Goal: Task Accomplishment & Management: Use online tool/utility

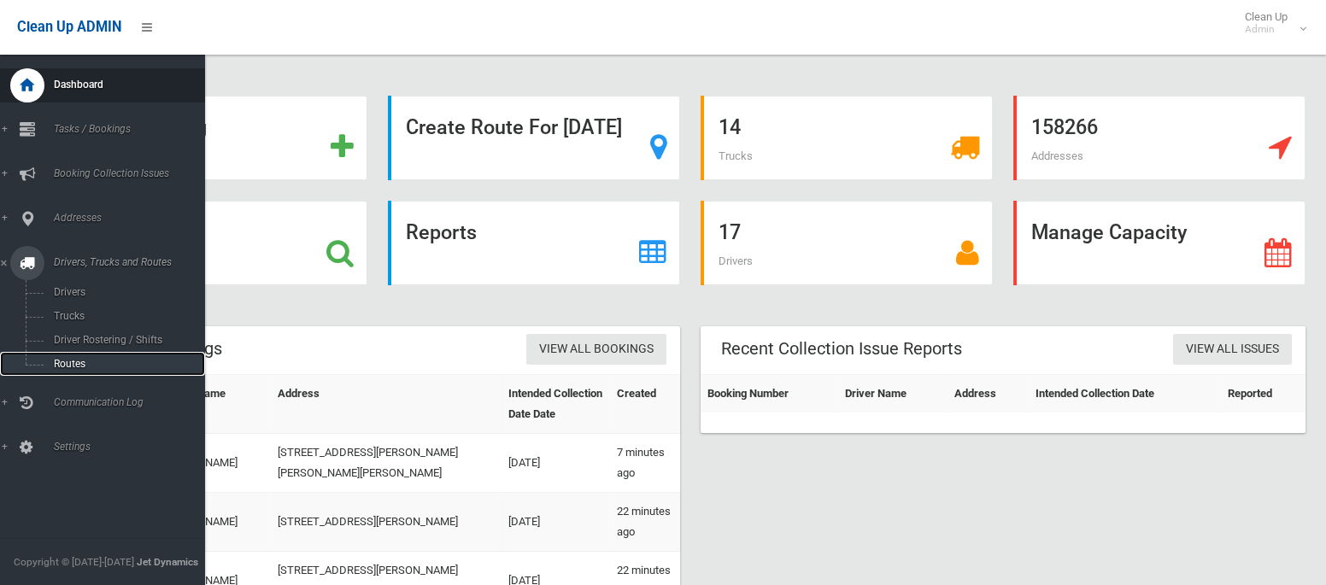
click at [75, 365] on span "Routes" at bounding box center [120, 364] width 142 height 12
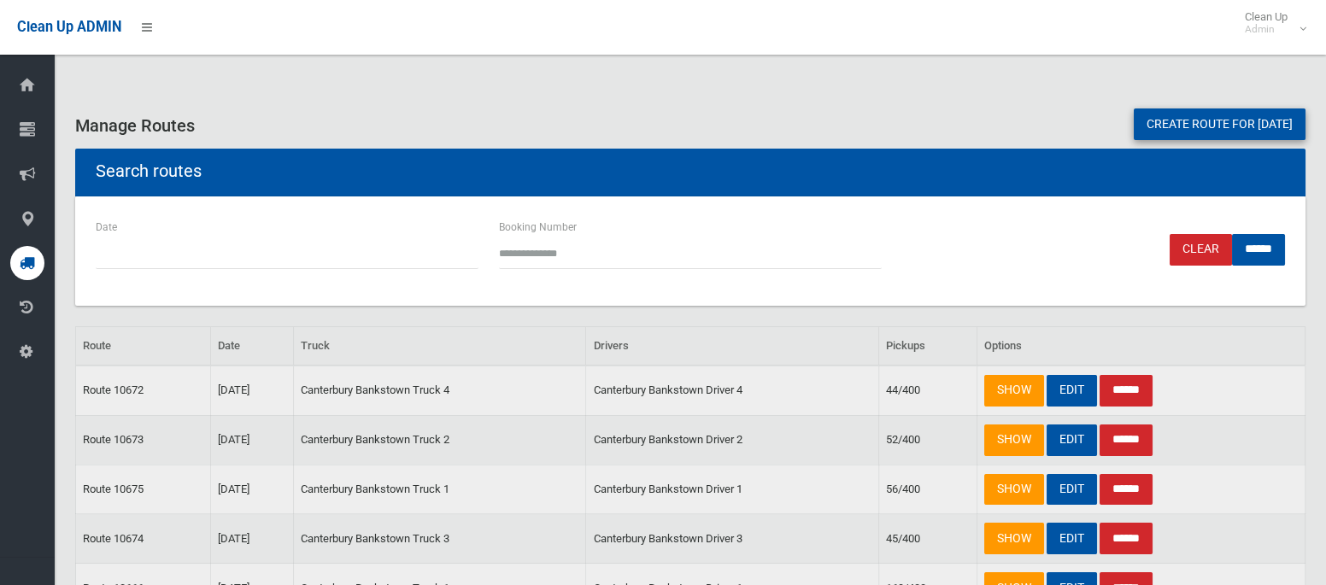
click at [76, 366] on td "Route 10672" at bounding box center [143, 391] width 135 height 50
click at [1073, 387] on link "EDIT" at bounding box center [1071, 391] width 50 height 32
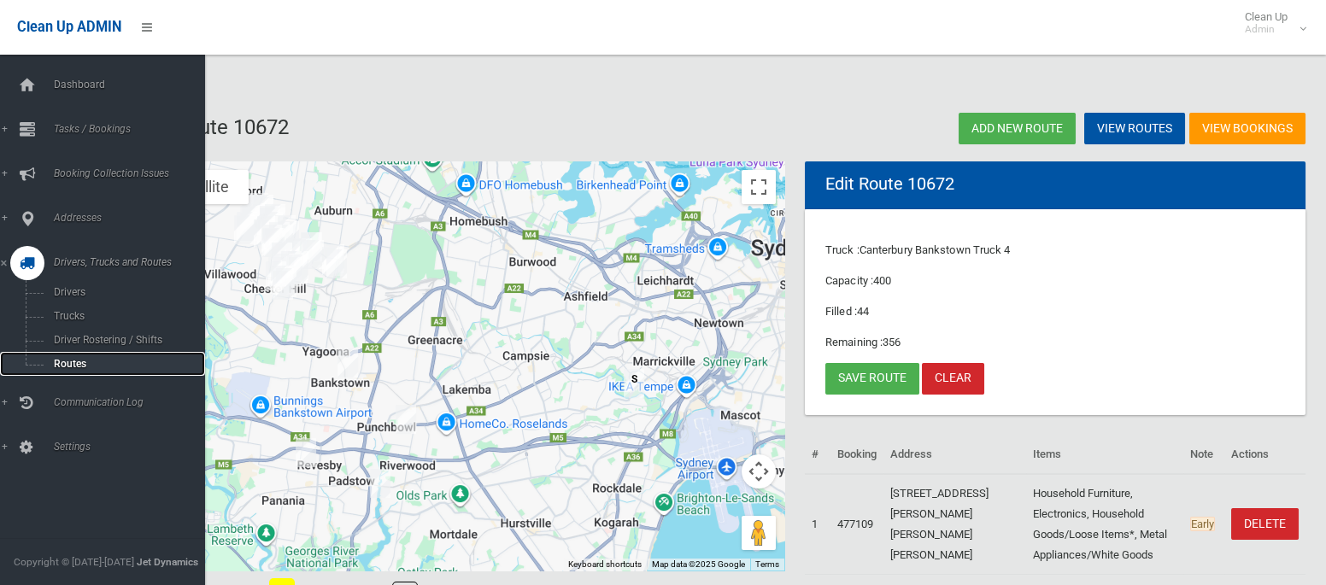
click at [86, 362] on span "Routes" at bounding box center [120, 364] width 142 height 12
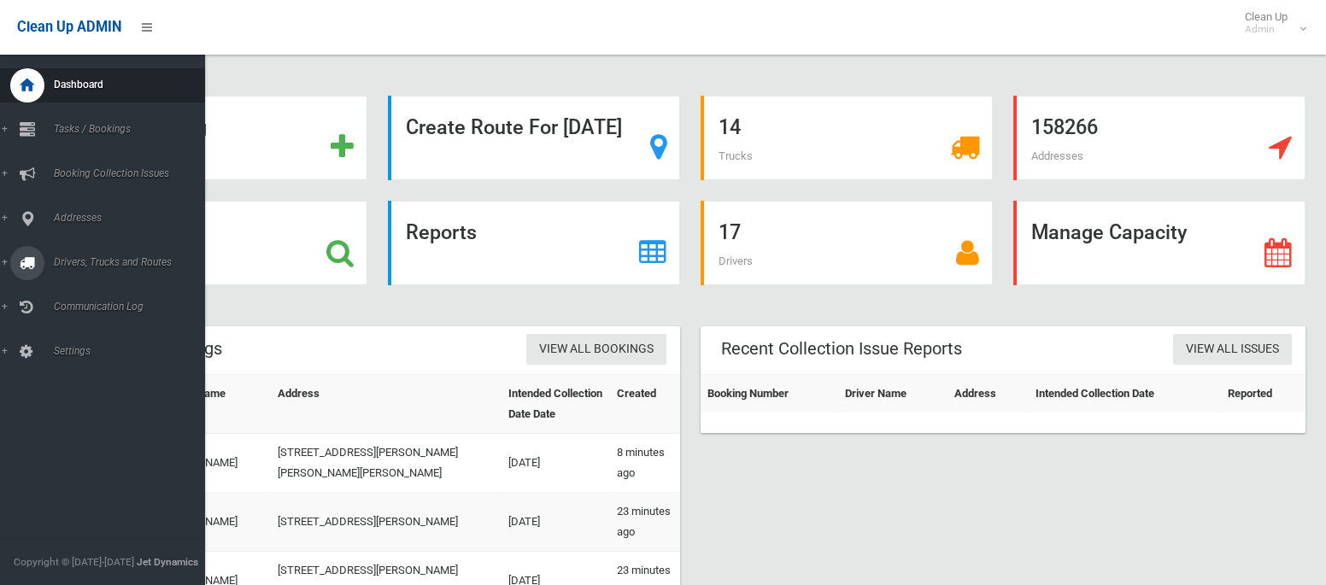
click at [35, 259] on div at bounding box center [27, 263] width 34 height 34
click at [87, 132] on span "Tasks / Bookings" at bounding box center [127, 129] width 156 height 12
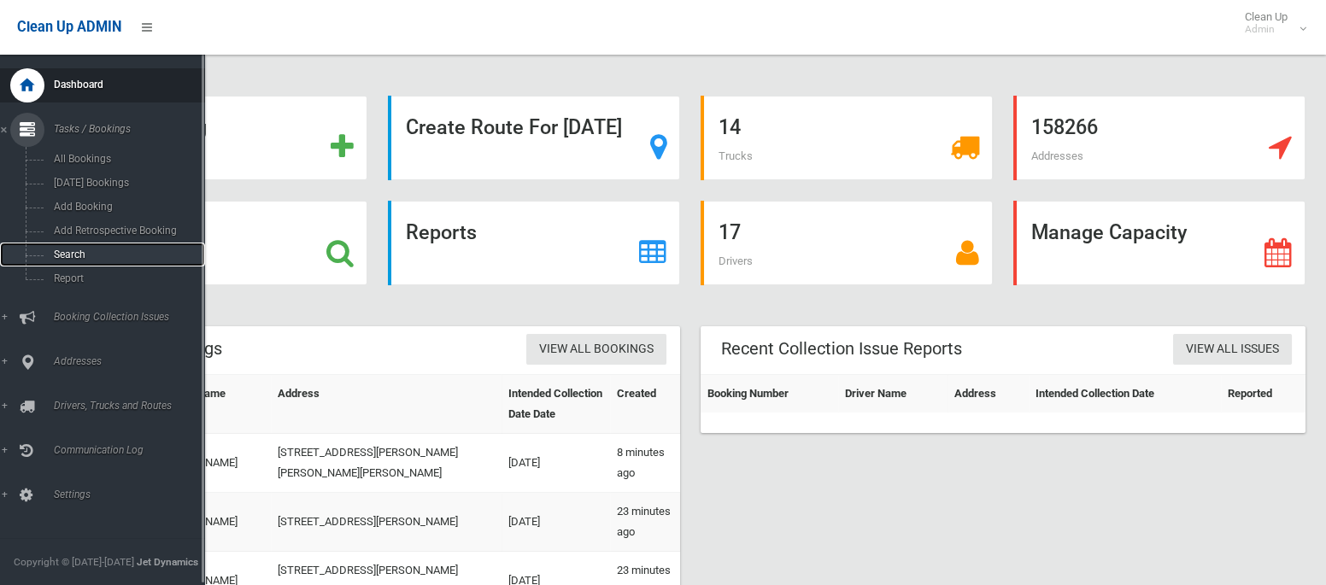
click at [70, 252] on span "Search" at bounding box center [120, 255] width 142 height 12
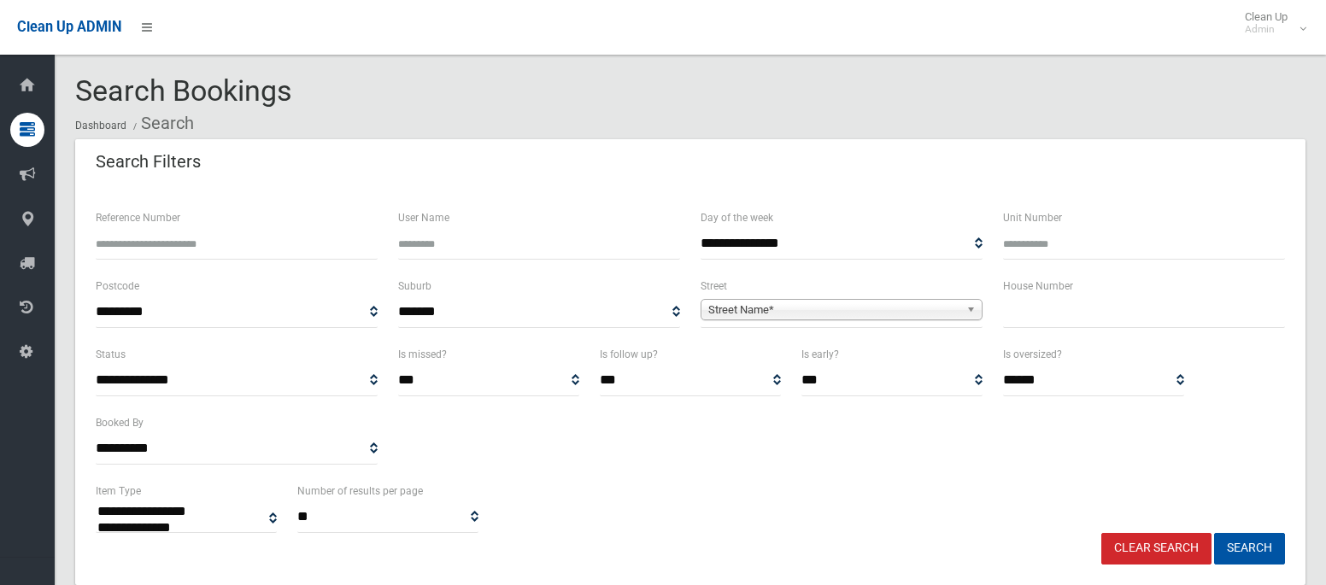
select select
click at [1048, 322] on input "text" at bounding box center [1144, 312] width 282 height 32
type input "***"
click at [901, 309] on span "Street Name*" at bounding box center [833, 310] width 251 height 20
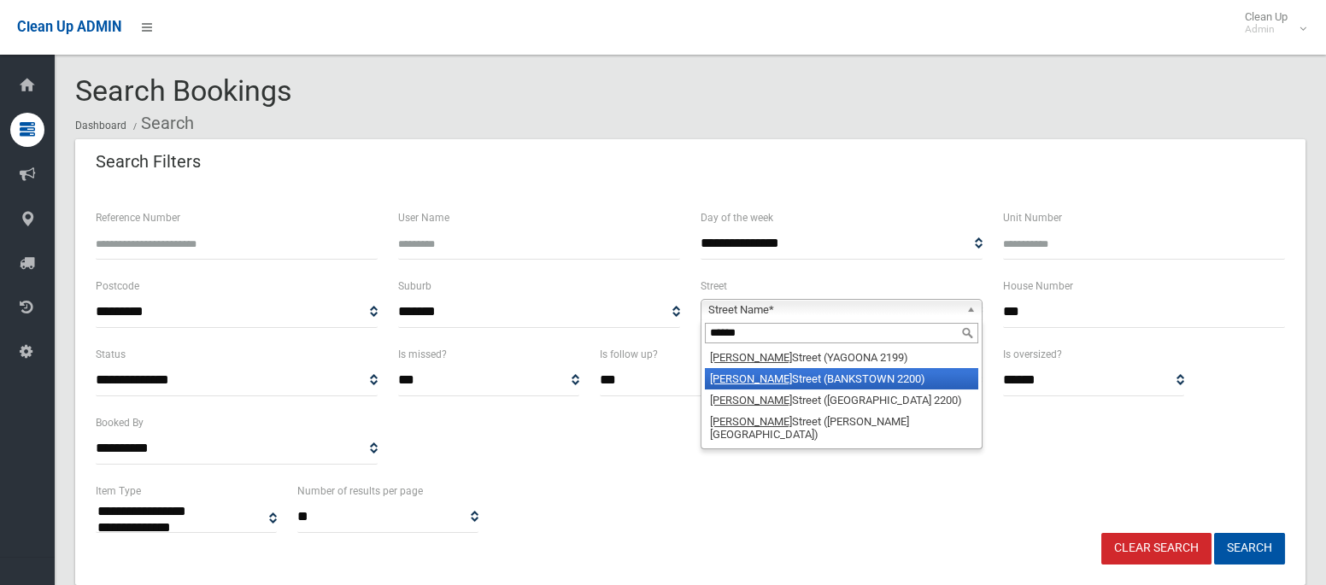
type input "******"
click at [900, 373] on li "Marion Street (BANKSTOWN 2200)" at bounding box center [841, 378] width 273 height 21
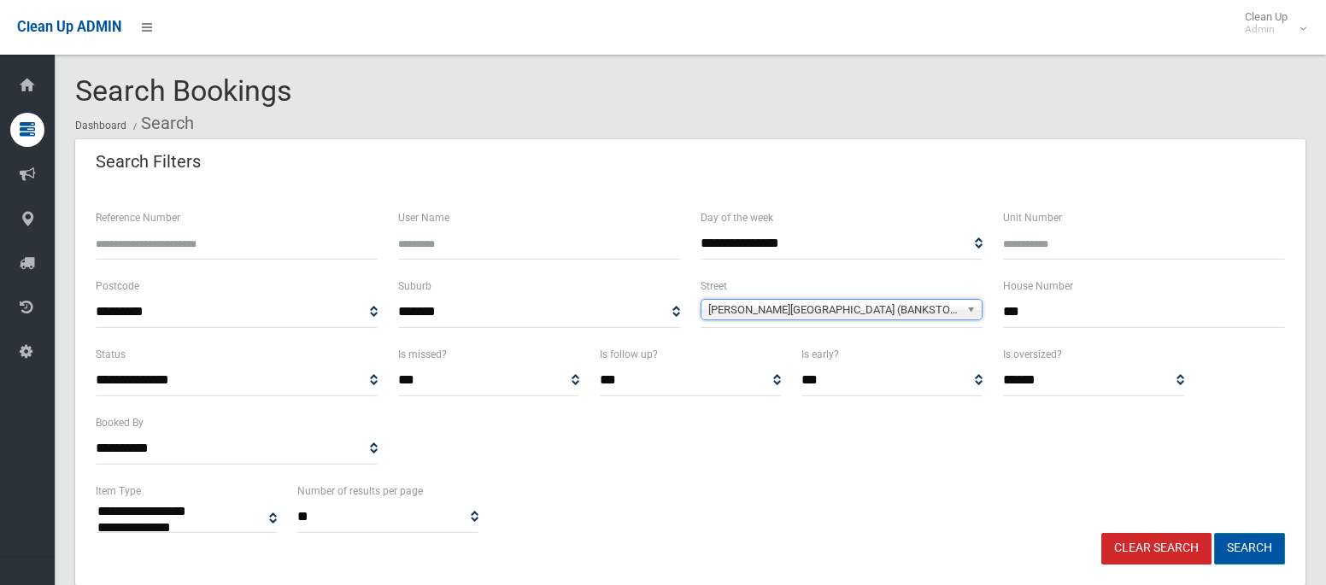
click at [1242, 548] on button "Search" at bounding box center [1249, 549] width 71 height 32
select select
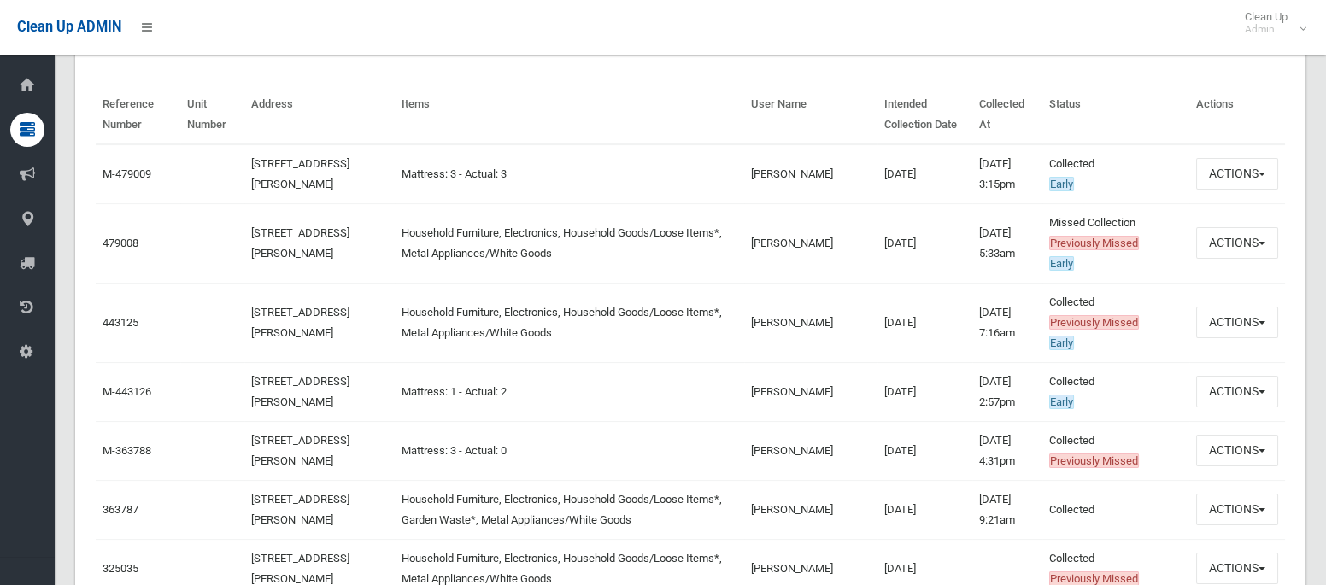
scroll to position [592, 0]
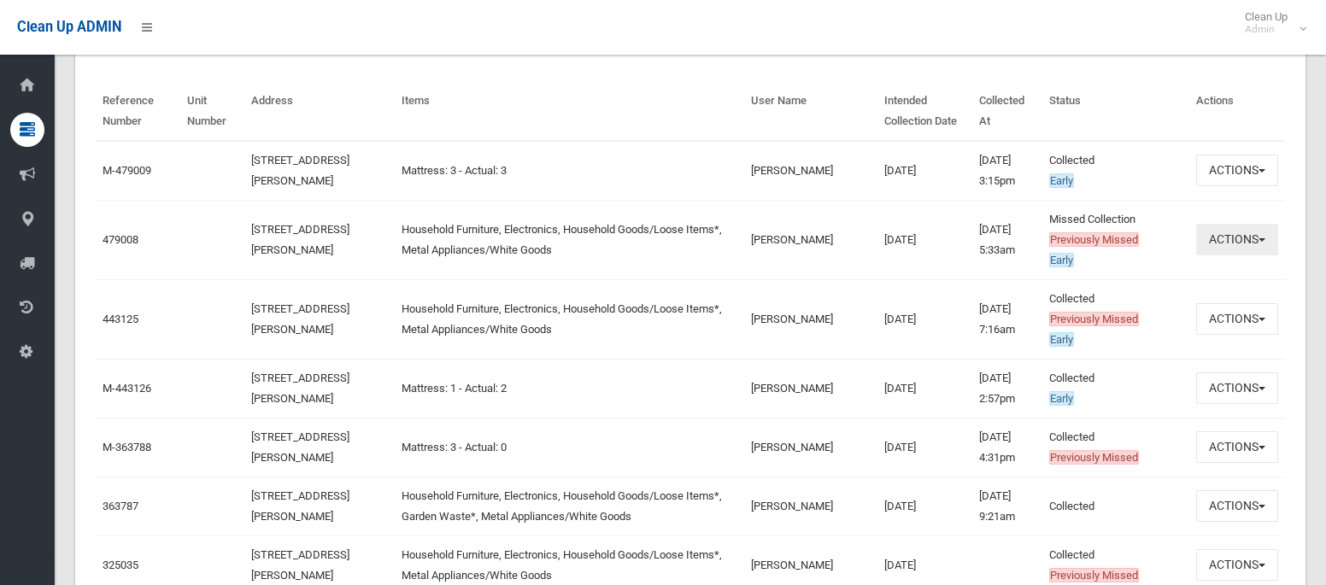
click at [1215, 242] on button "Actions" at bounding box center [1237, 240] width 82 height 32
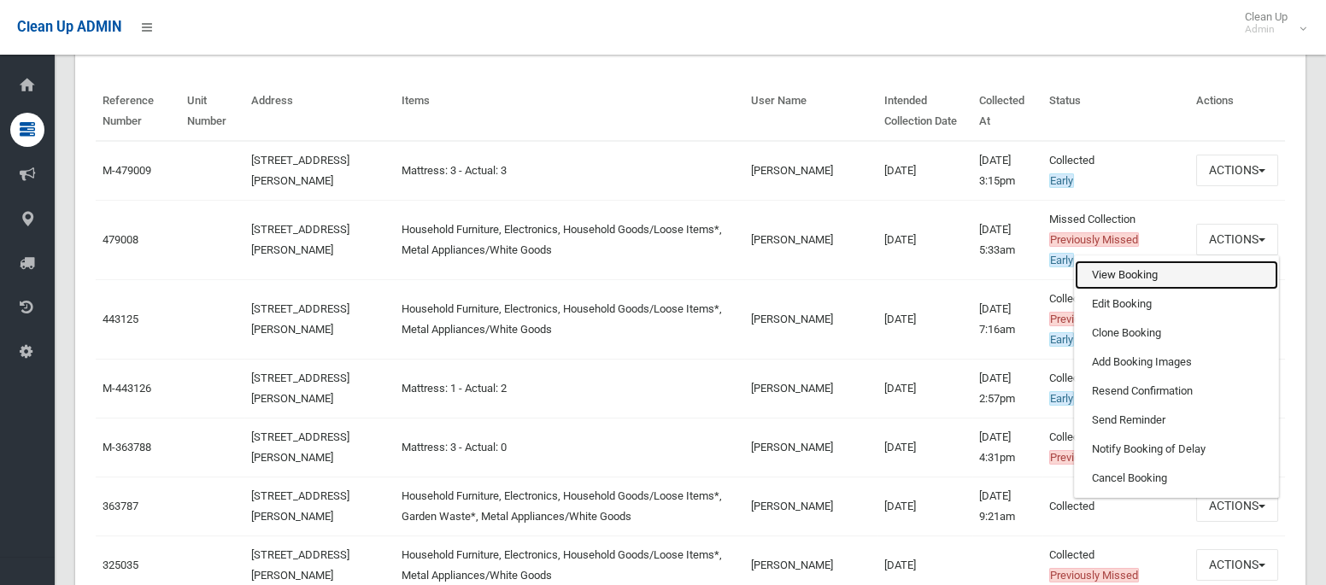
click at [1140, 275] on link "View Booking" at bounding box center [1176, 275] width 203 height 29
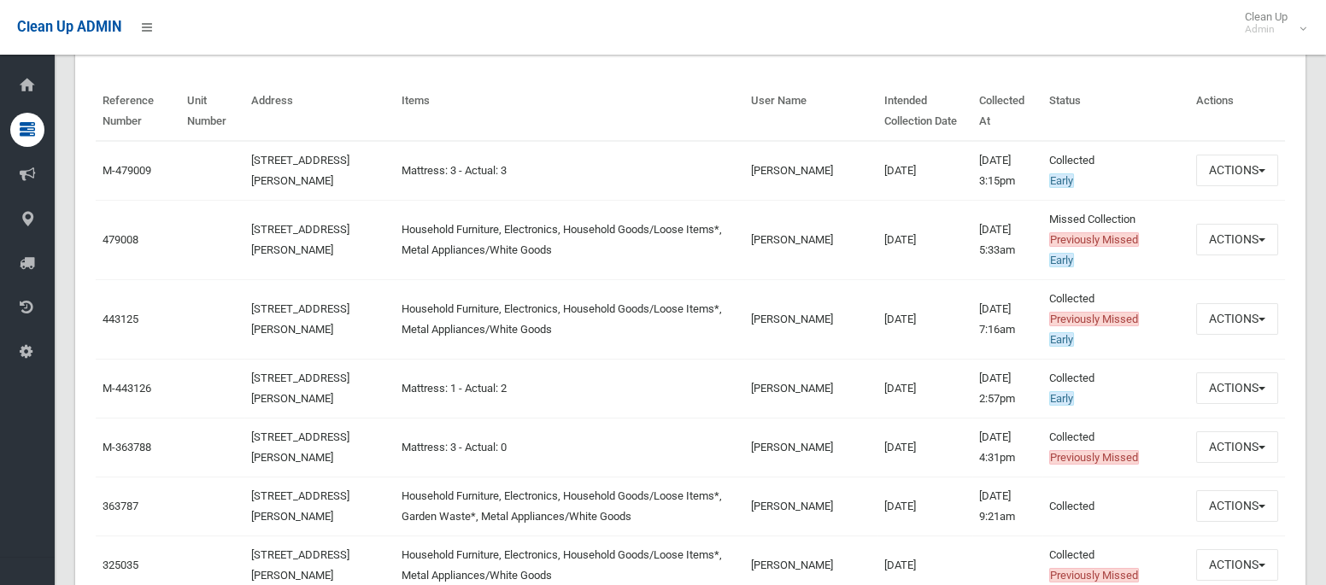
scroll to position [0, 0]
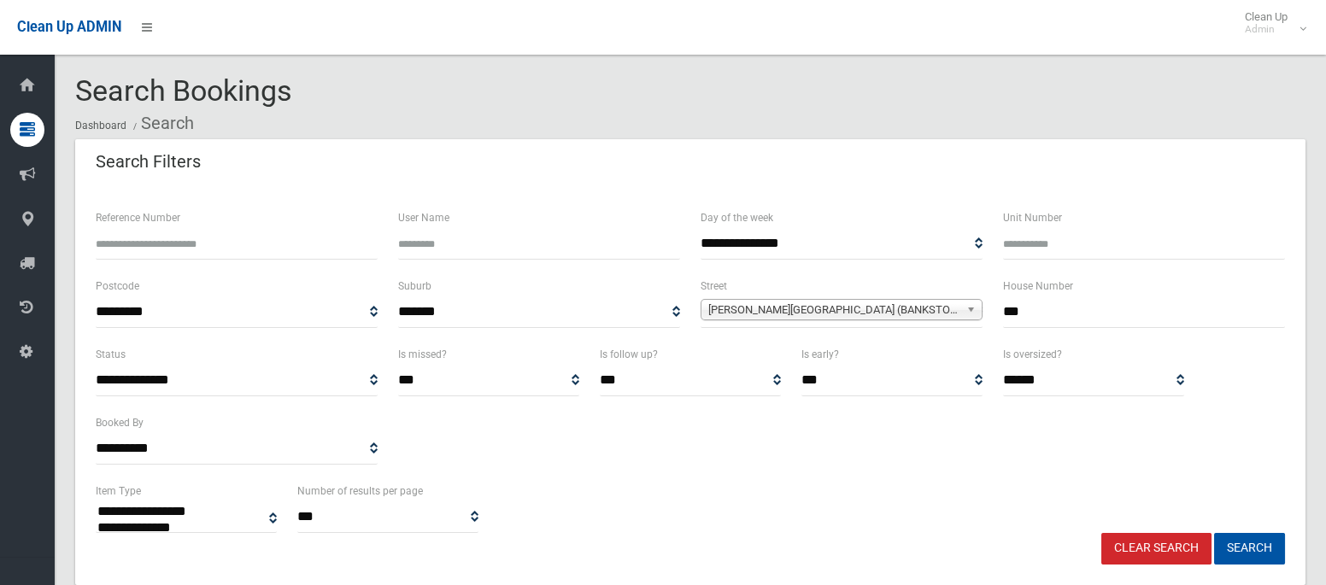
click at [1023, 307] on input "***" at bounding box center [1144, 312] width 282 height 32
type input "**"
click at [911, 315] on span "Marion Street (BANKSTOWN 2200)" at bounding box center [833, 310] width 251 height 20
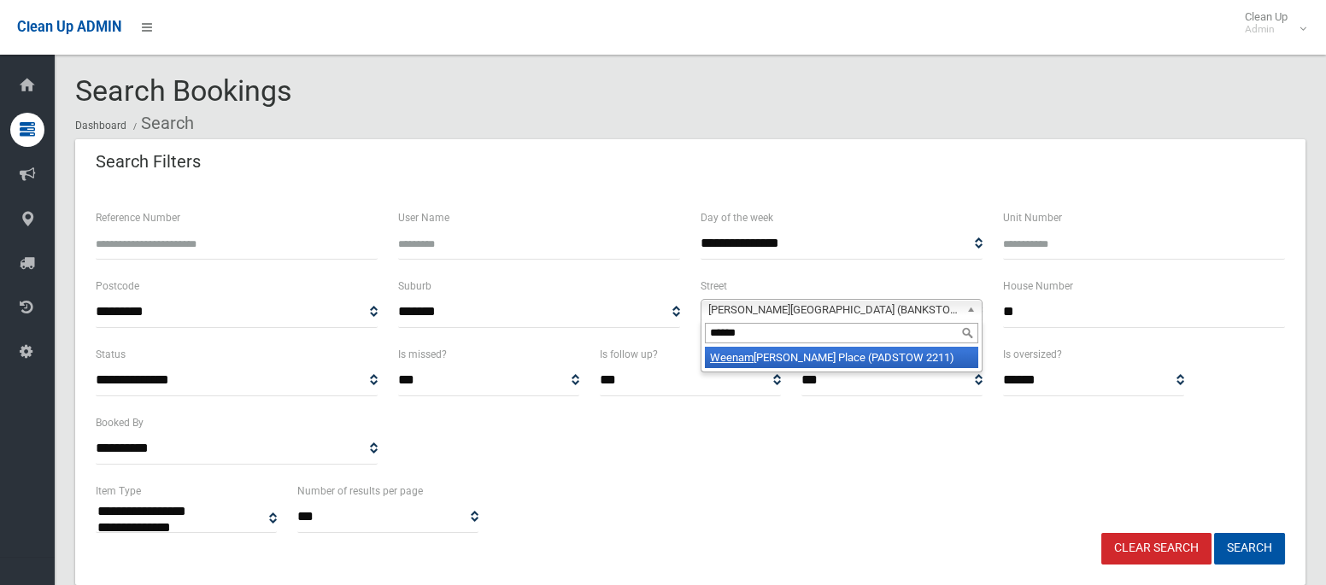
type input "******"
click at [891, 354] on li "Weenam ana Place (PADSTOW 2211)" at bounding box center [841, 357] width 273 height 21
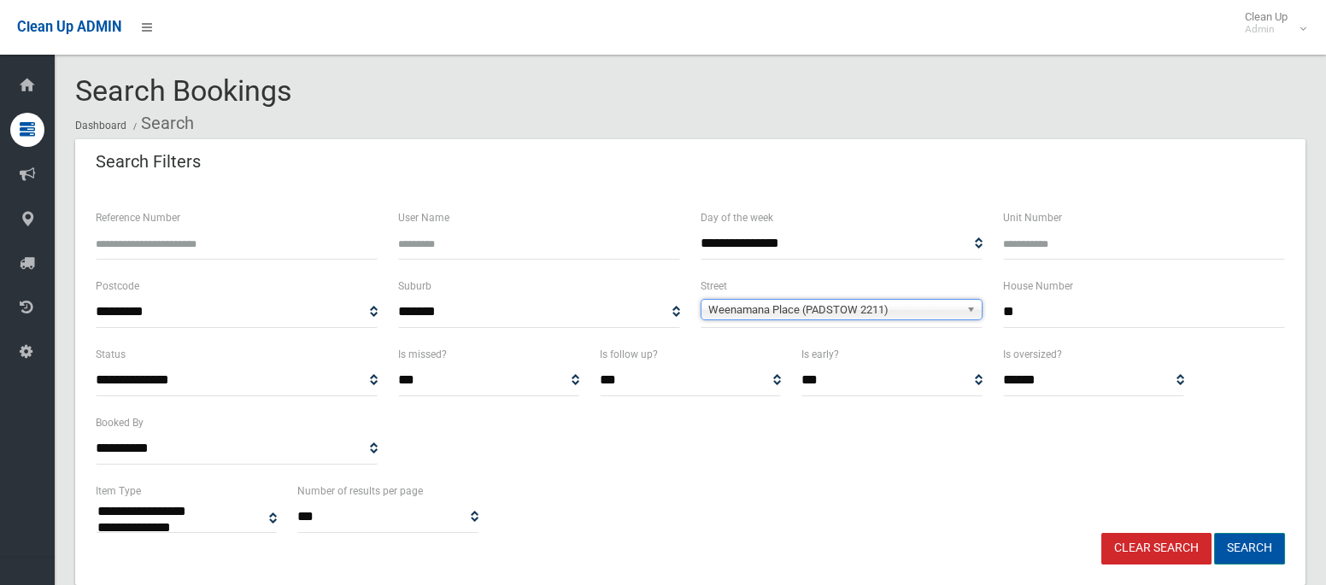
click at [1244, 547] on button "Search" at bounding box center [1249, 549] width 71 height 32
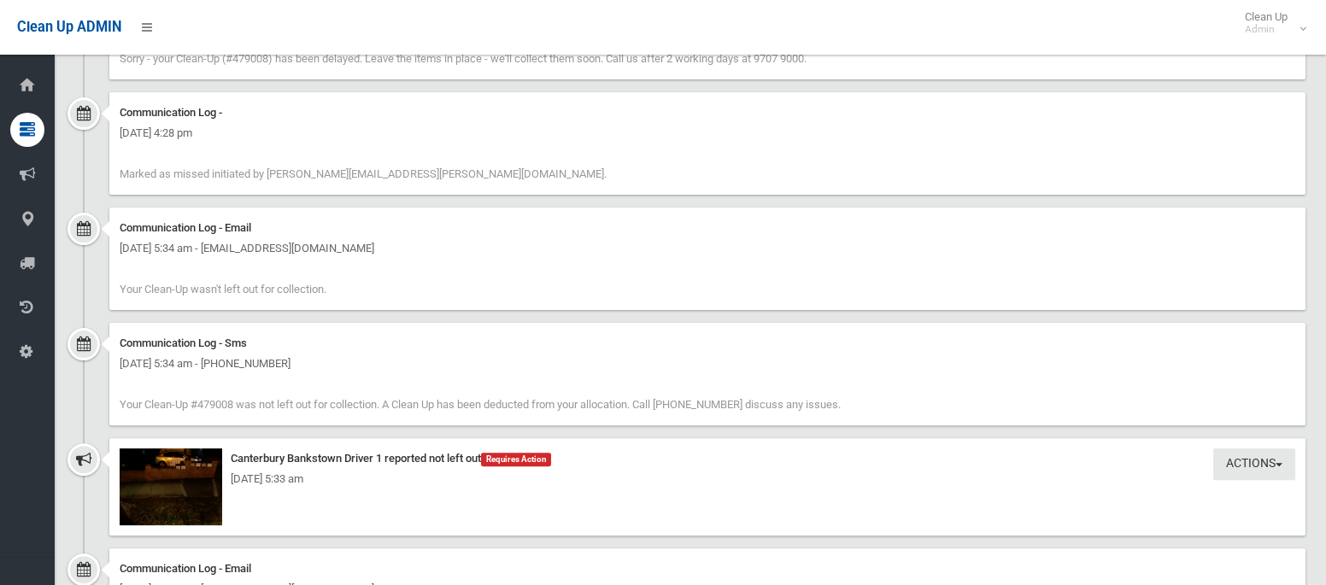
scroll to position [1648, 0]
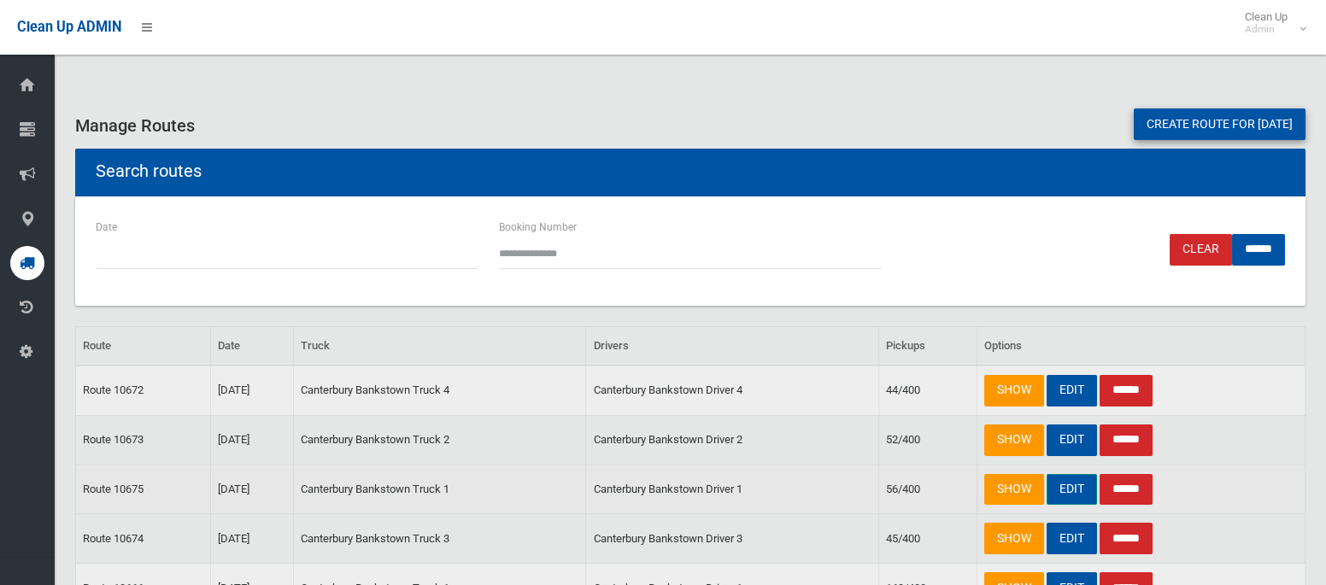
click at [1069, 490] on link "EDIT" at bounding box center [1071, 490] width 50 height 32
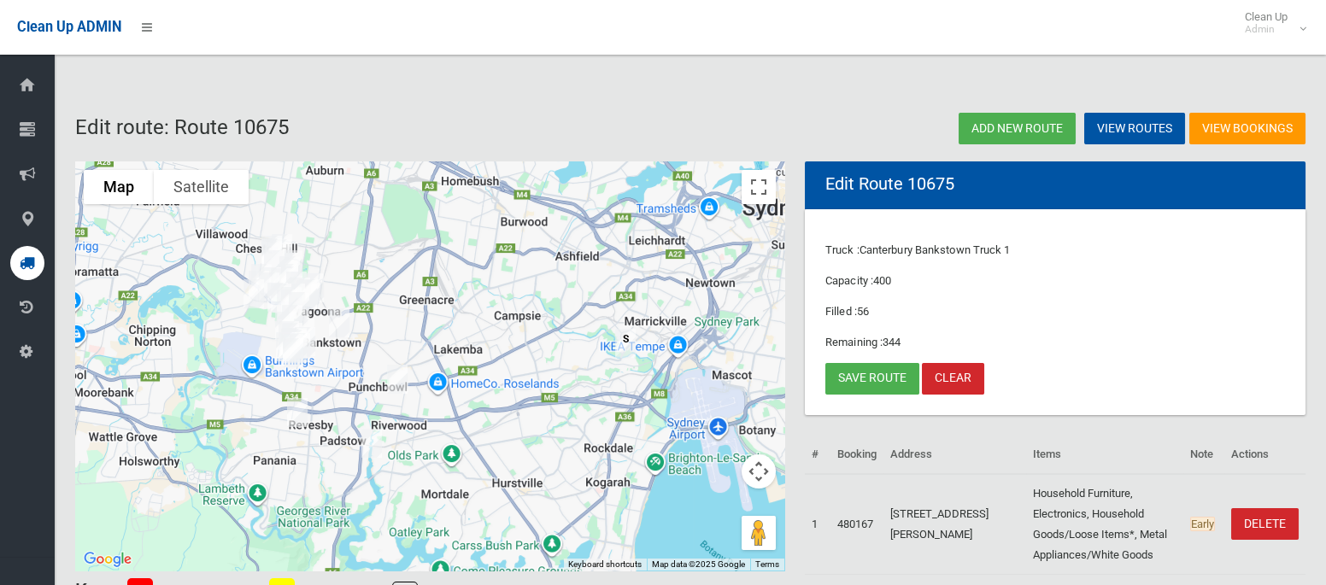
click at [344, 325] on img "114 Marion Street, BANKSTOWN NSW 2200" at bounding box center [339, 323] width 34 height 43
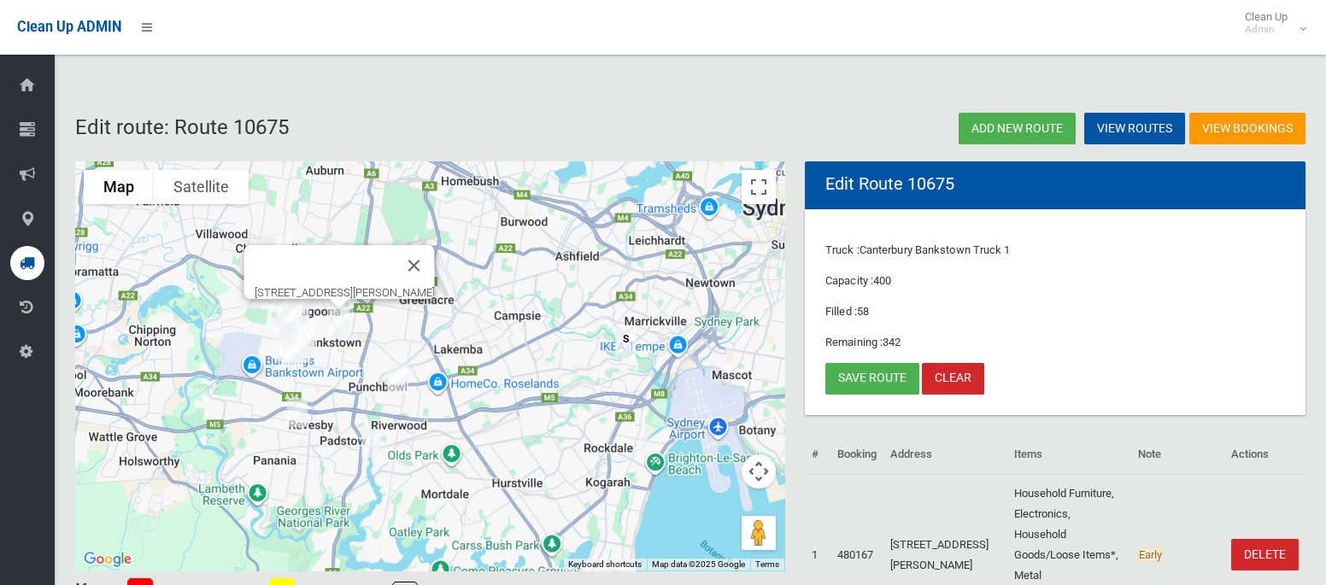
click at [296, 414] on img "4 Creswell Street, REVESBY NSW 2212" at bounding box center [297, 412] width 34 height 43
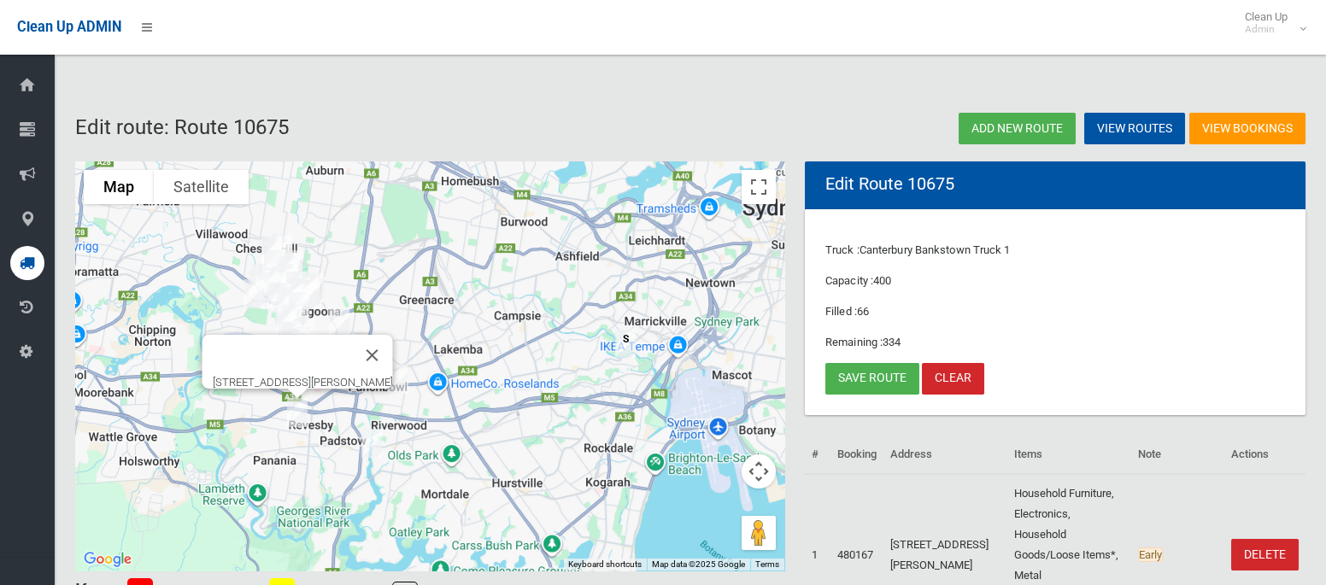
click at [296, 414] on img "4 Creswell Street, REVESBY NSW 2212" at bounding box center [297, 412] width 34 height 43
click at [378, 343] on button "Close" at bounding box center [372, 355] width 41 height 41
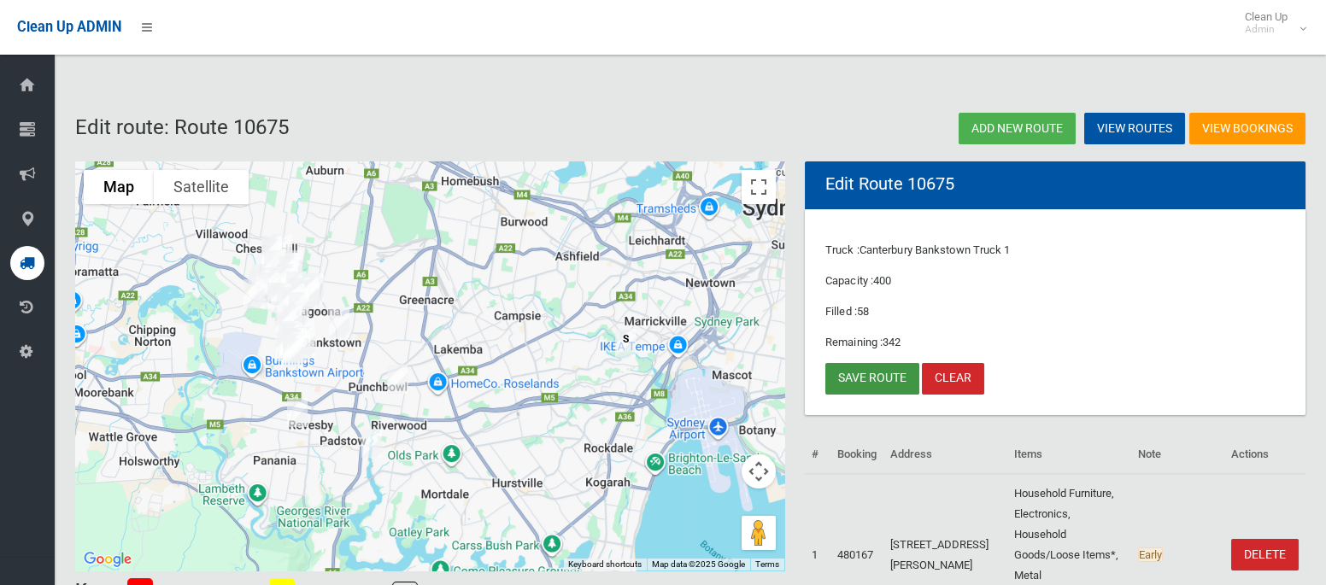
click at [837, 382] on link "Save route" at bounding box center [872, 379] width 94 height 32
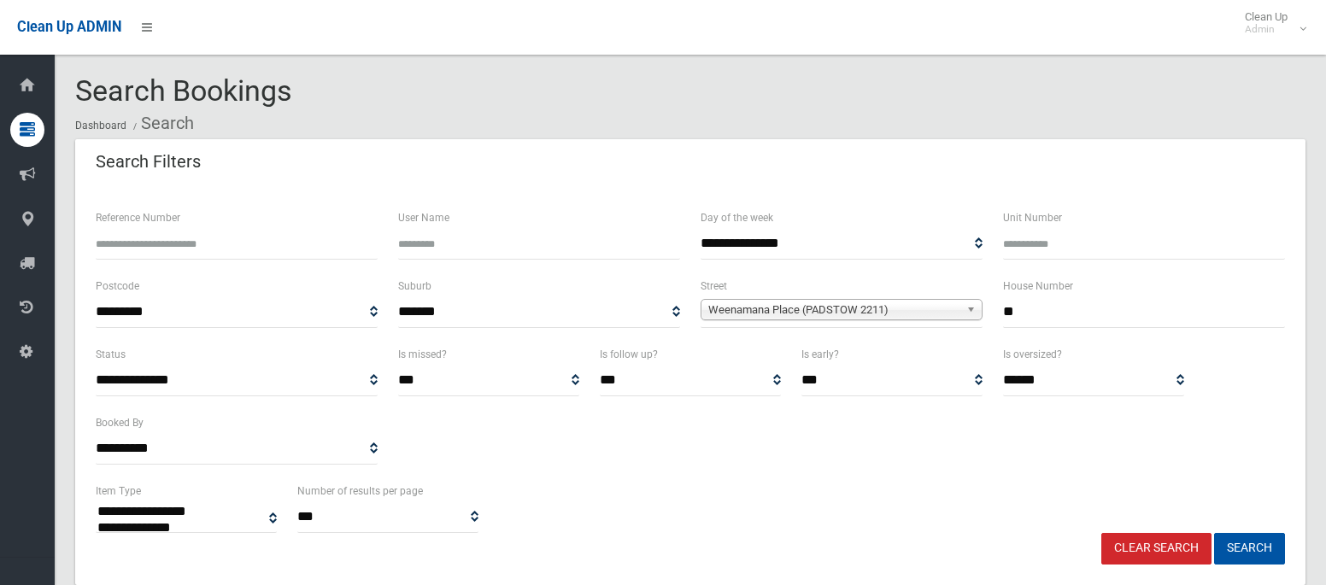
select select
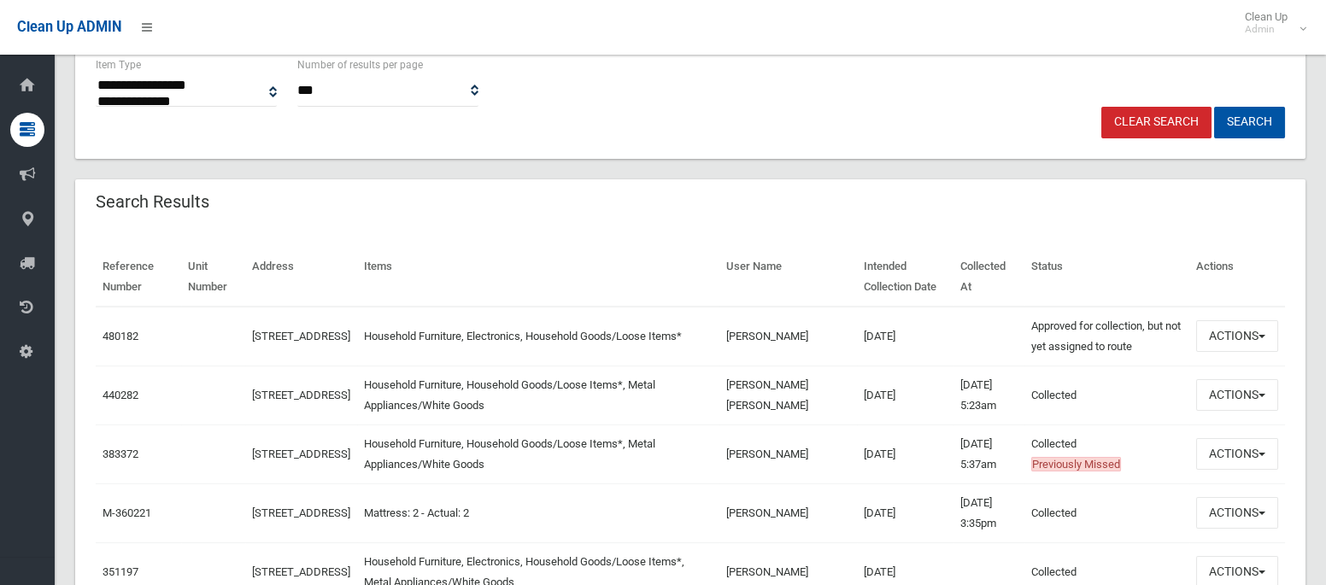
scroll to position [427, 0]
click at [1226, 392] on button "Actions" at bounding box center [1237, 394] width 82 height 32
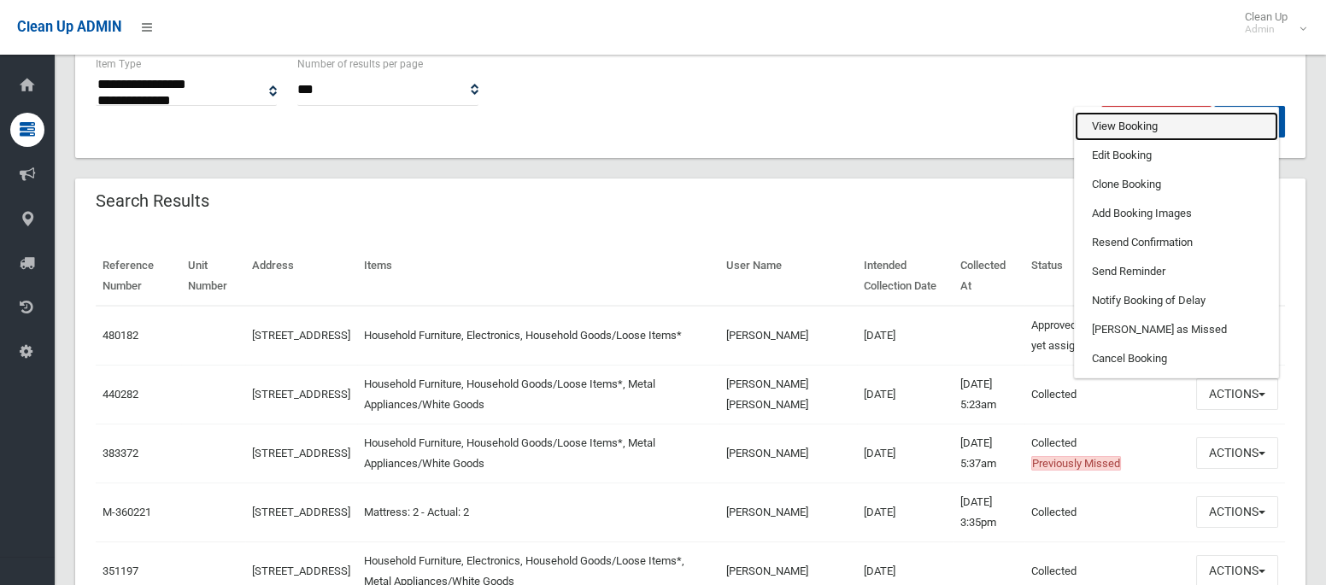
click at [1129, 123] on link "View Booking" at bounding box center [1176, 126] width 203 height 29
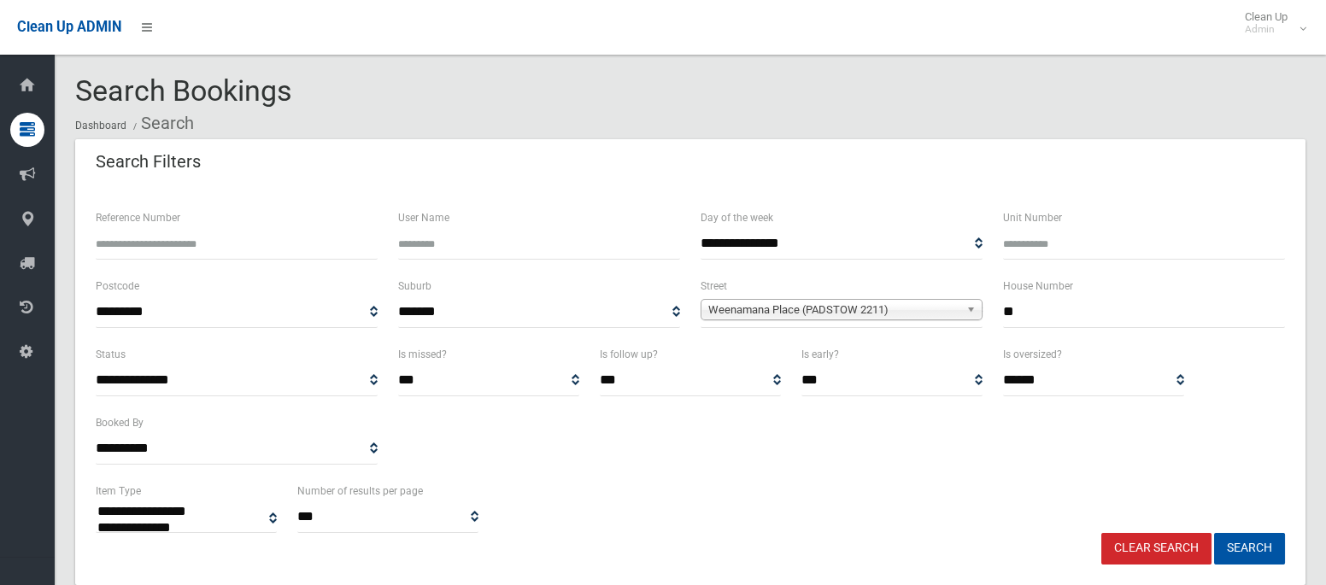
scroll to position [1, 0]
click at [1022, 317] on input "**" at bounding box center [1144, 312] width 282 height 32
type input "*"
click at [866, 306] on span "Weenamana Place (PADSTOW 2211)" at bounding box center [833, 309] width 251 height 20
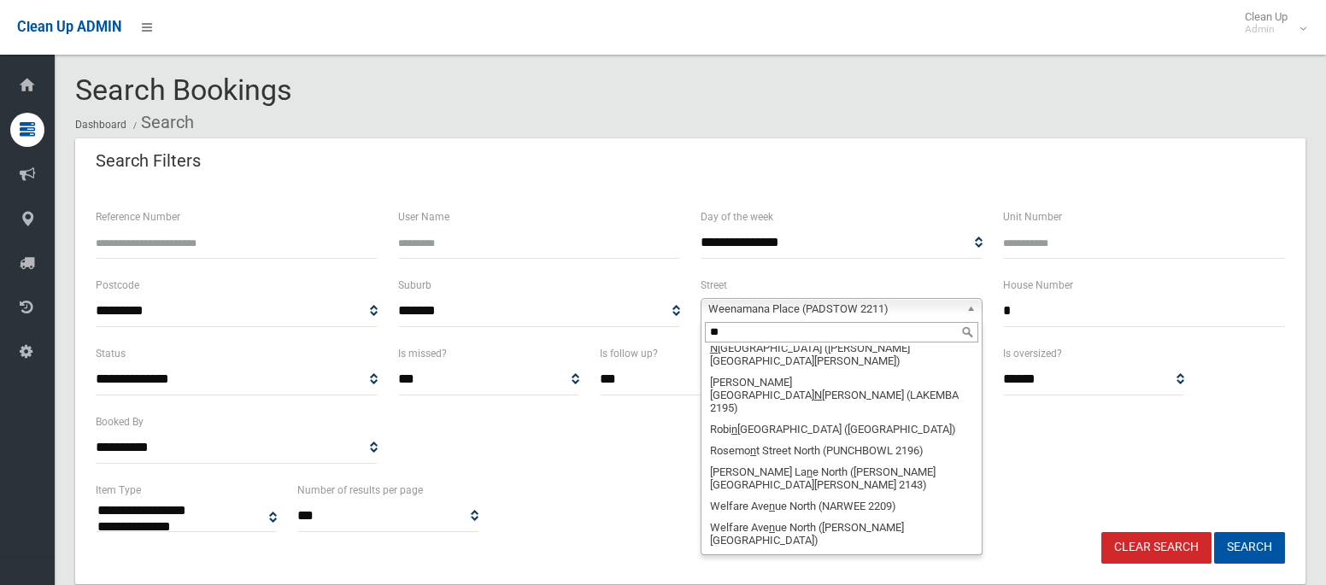
scroll to position [0, 0]
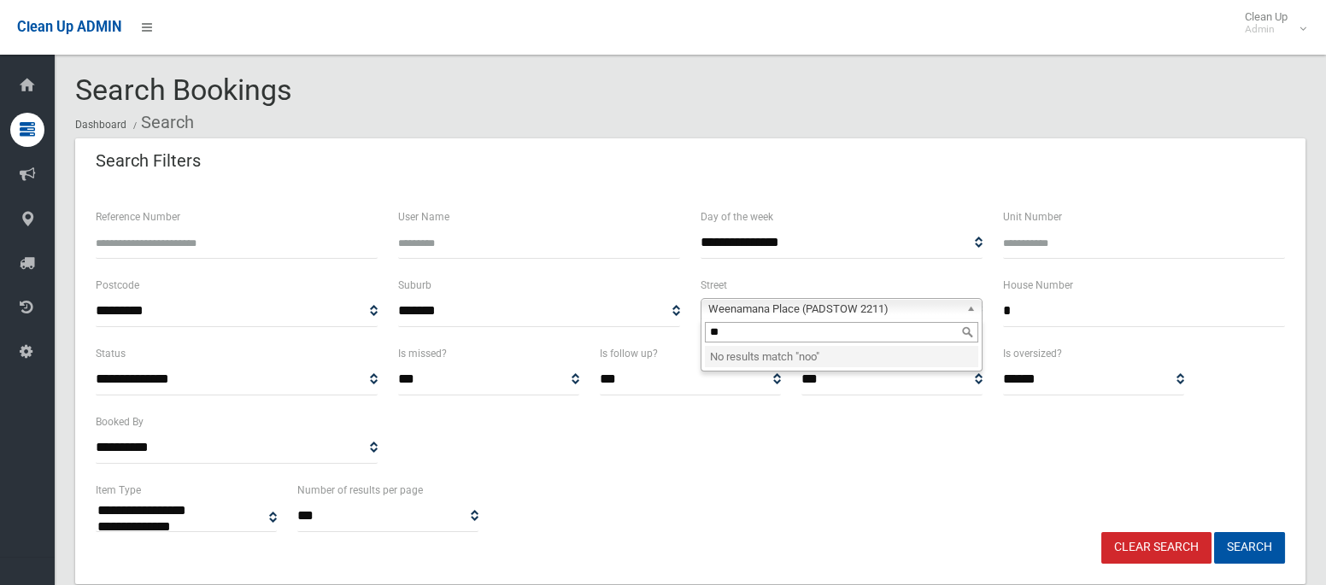
type input "*"
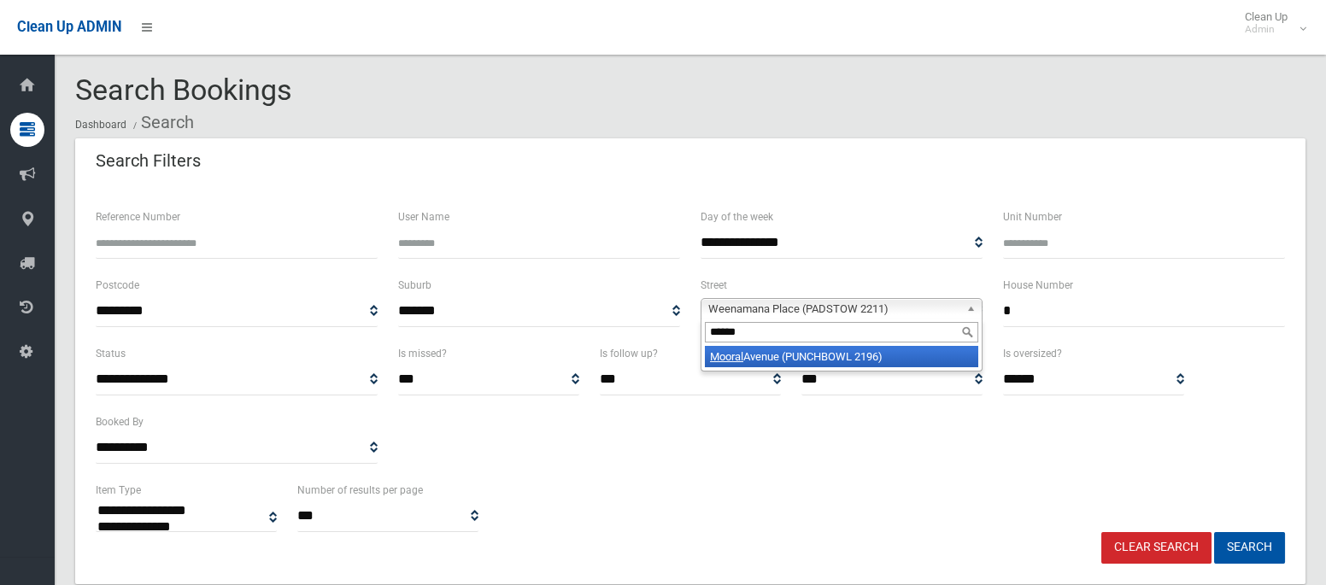
type input "******"
click at [845, 354] on li "Mooral Avenue (PUNCHBOWL 2196)" at bounding box center [841, 356] width 273 height 21
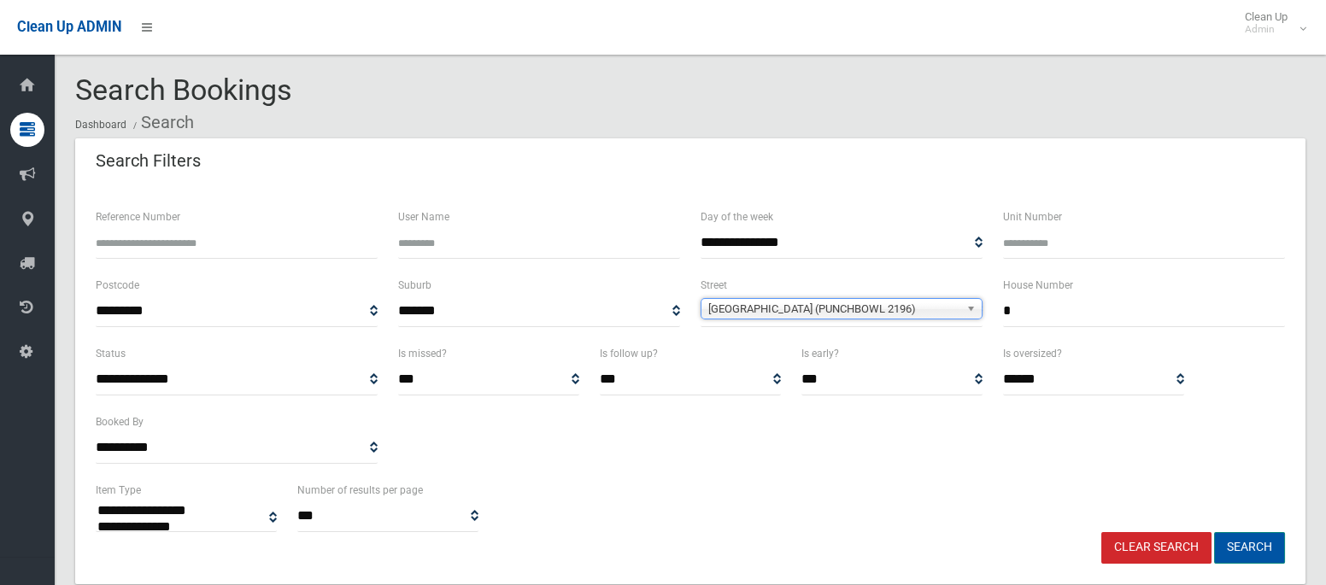
click at [1255, 549] on button "Search" at bounding box center [1249, 548] width 71 height 32
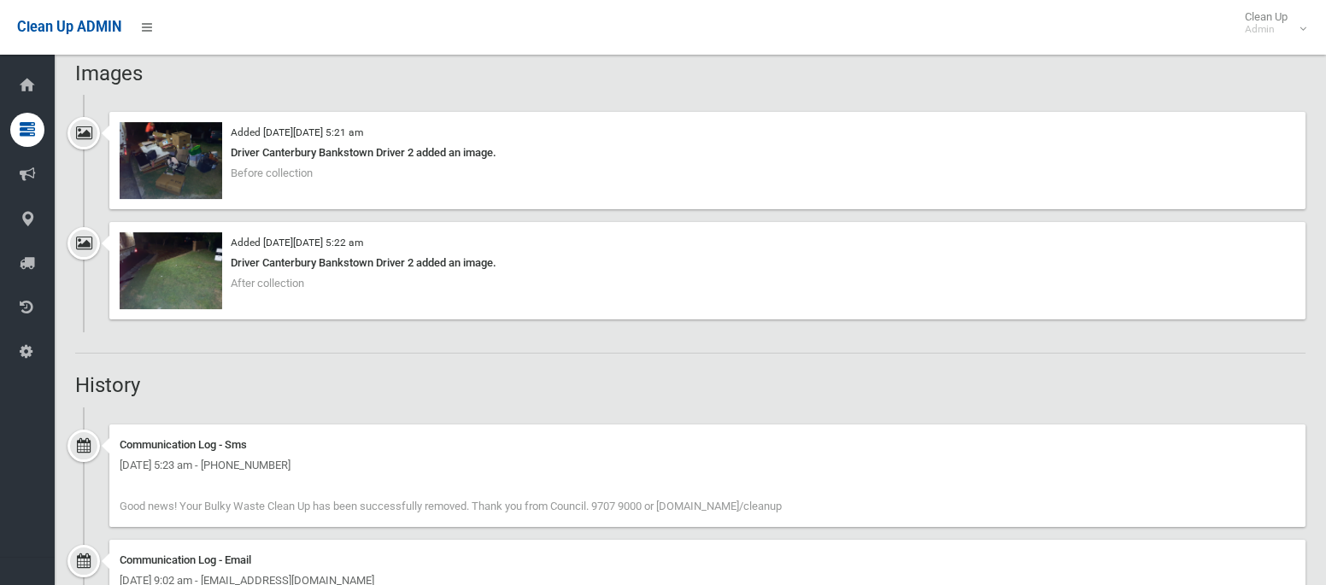
scroll to position [1088, 0]
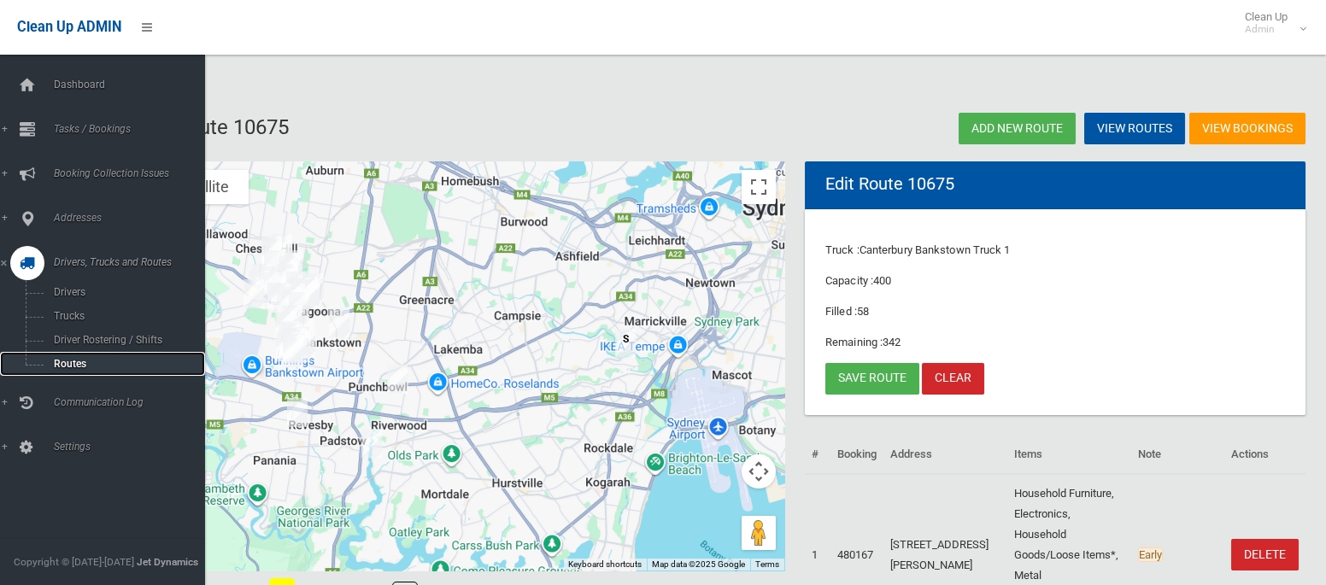
click at [65, 370] on span "Routes" at bounding box center [120, 364] width 142 height 12
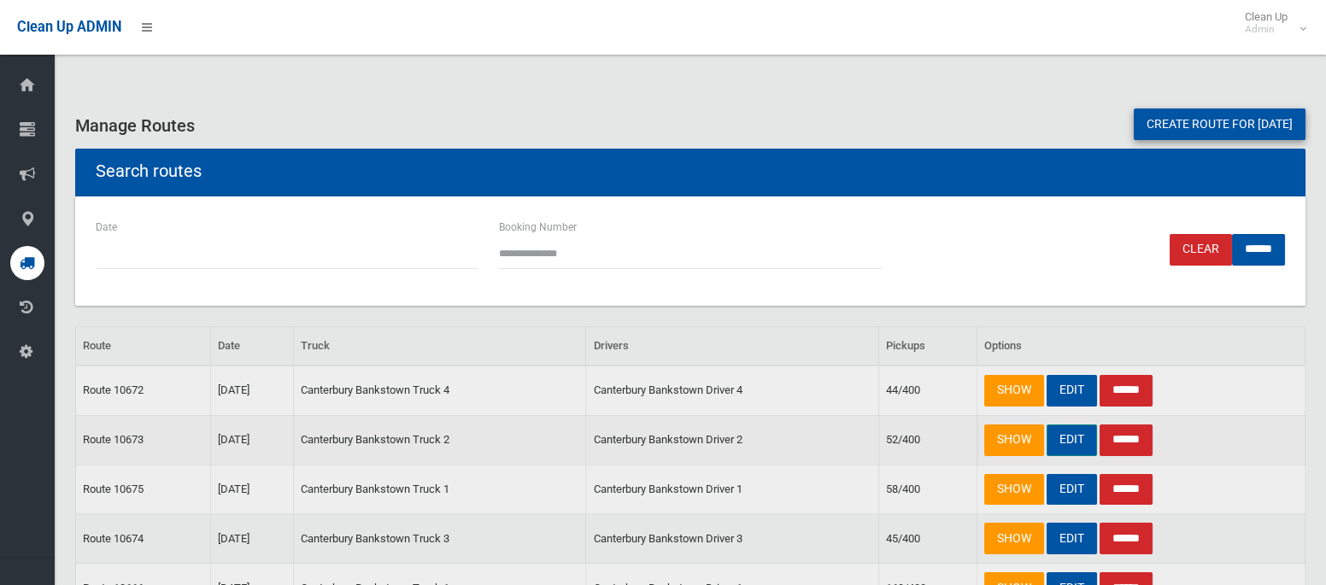
click at [1068, 440] on link "EDIT" at bounding box center [1071, 441] width 50 height 32
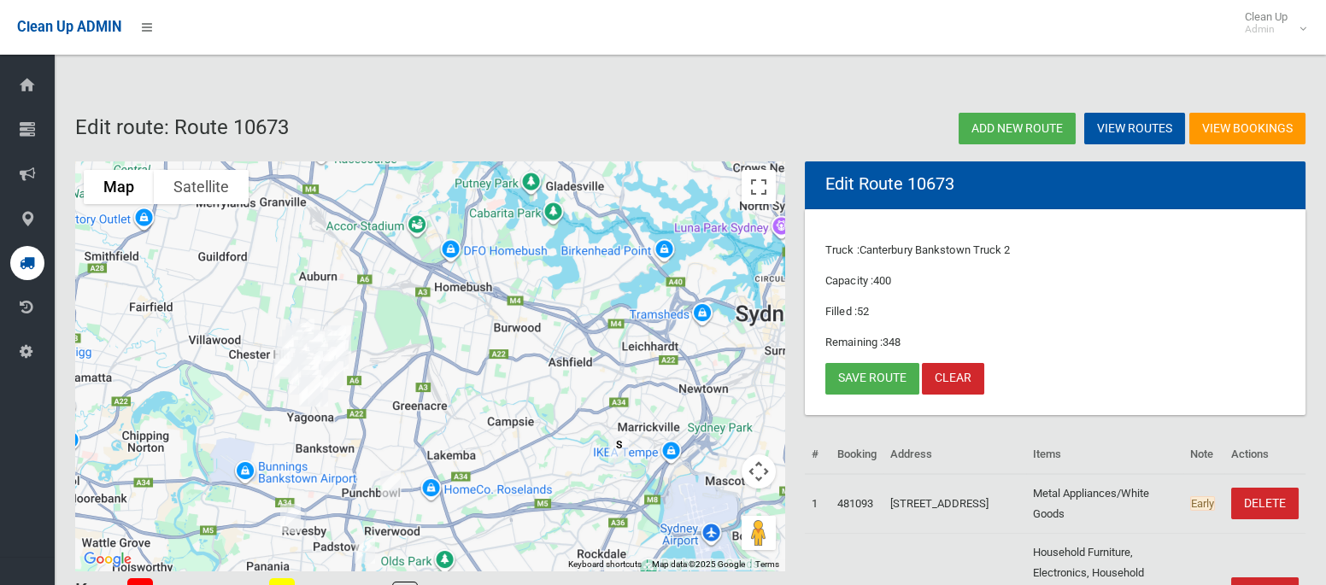
click at [369, 556] on img "15 Weenamana Place, PADSTOW NSW 2211" at bounding box center [365, 549] width 34 height 43
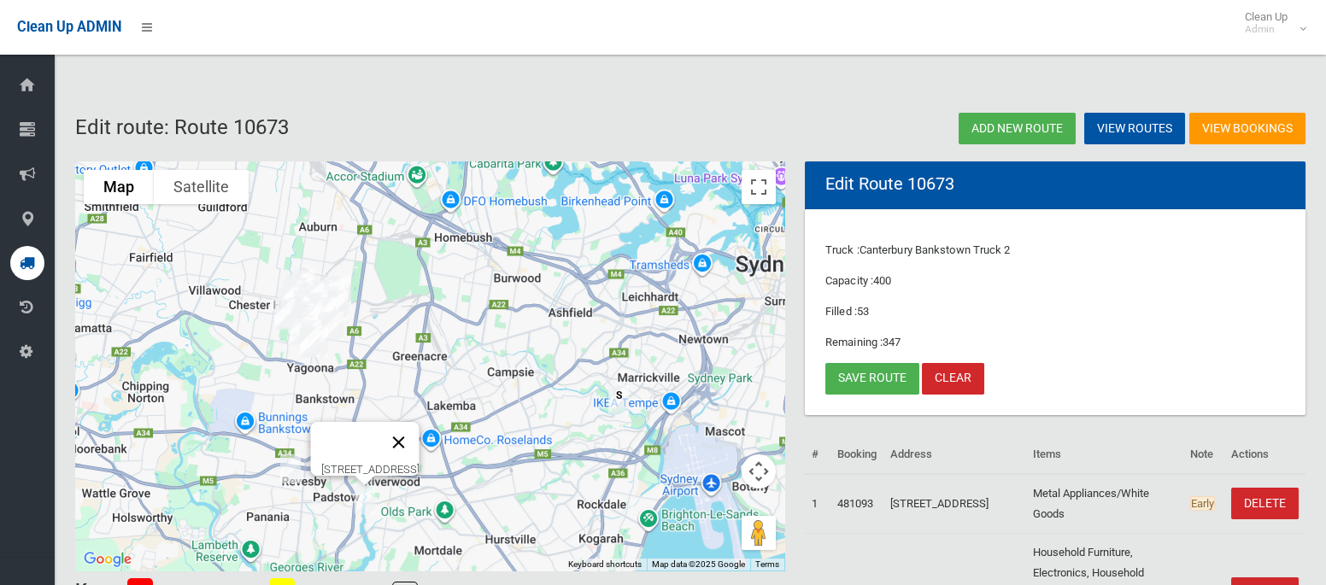
click at [419, 426] on button "Close" at bounding box center [398, 442] width 41 height 41
click at [870, 371] on link "Save route" at bounding box center [872, 379] width 94 height 32
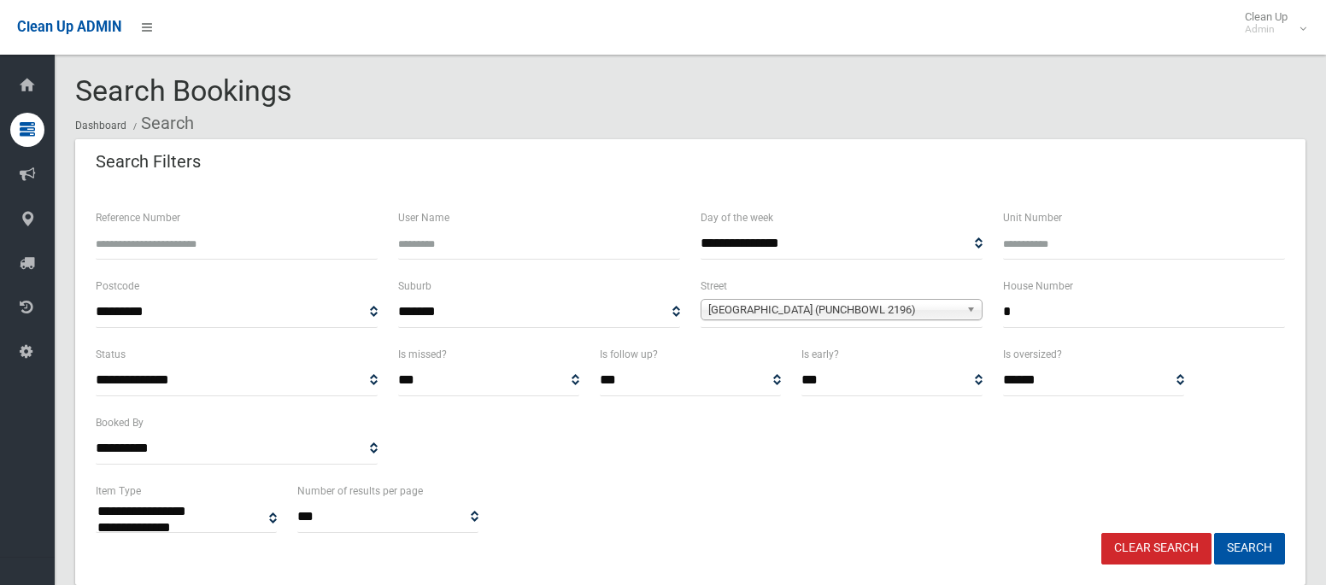
select select
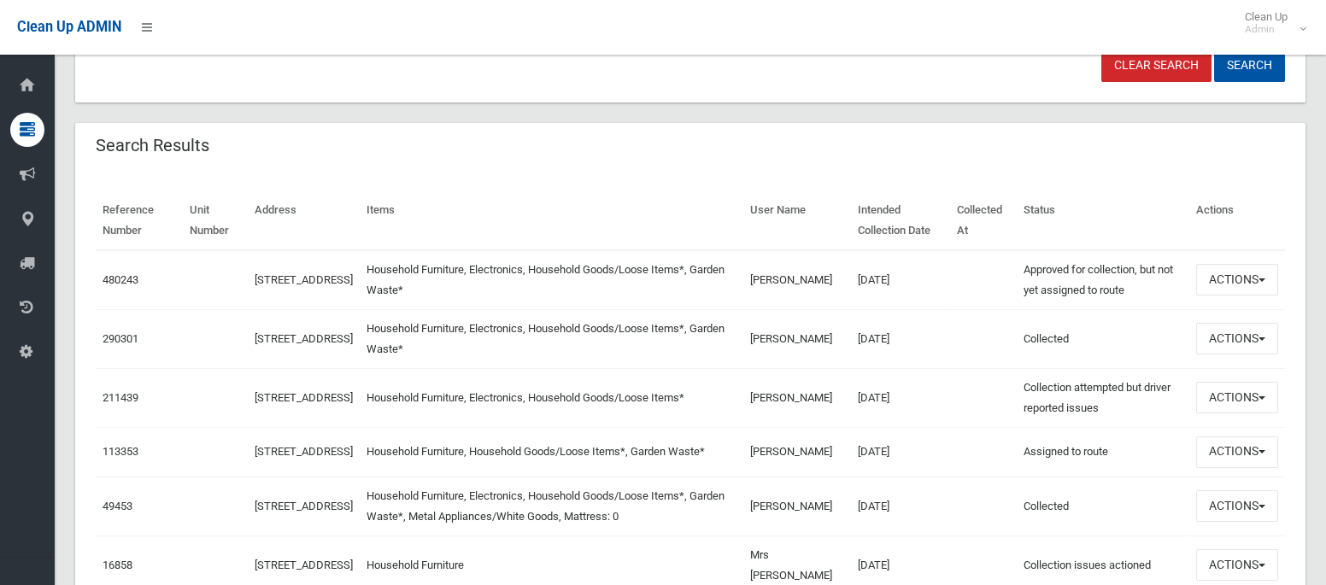
scroll to position [487, 0]
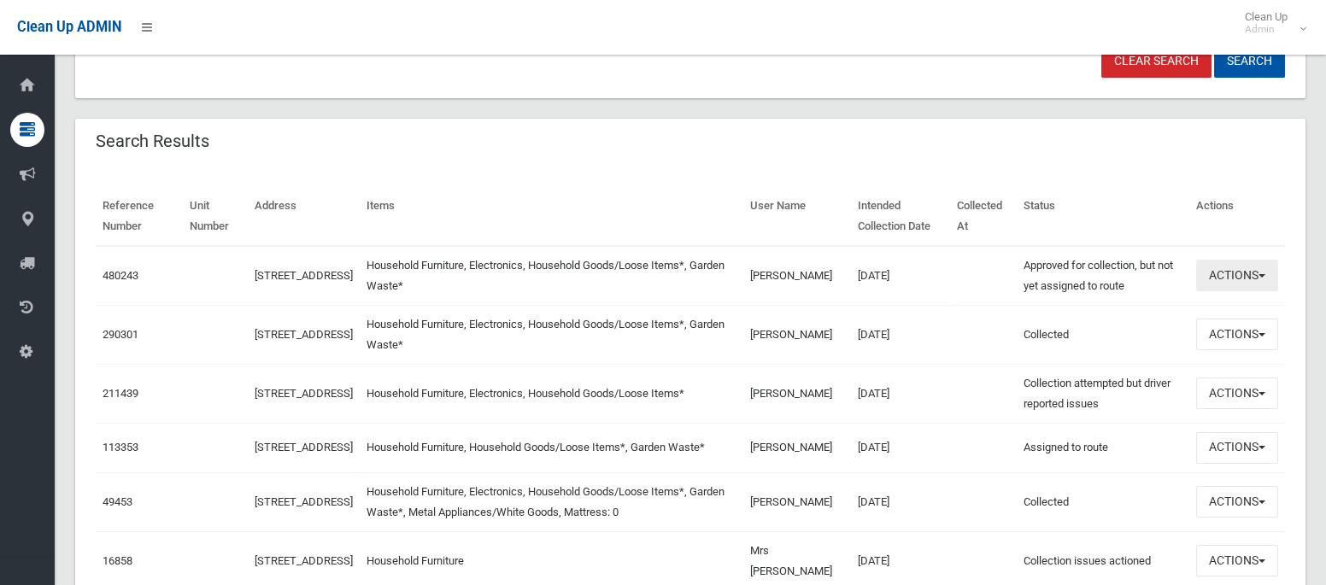
click at [1230, 277] on button "Actions" at bounding box center [1237, 276] width 82 height 32
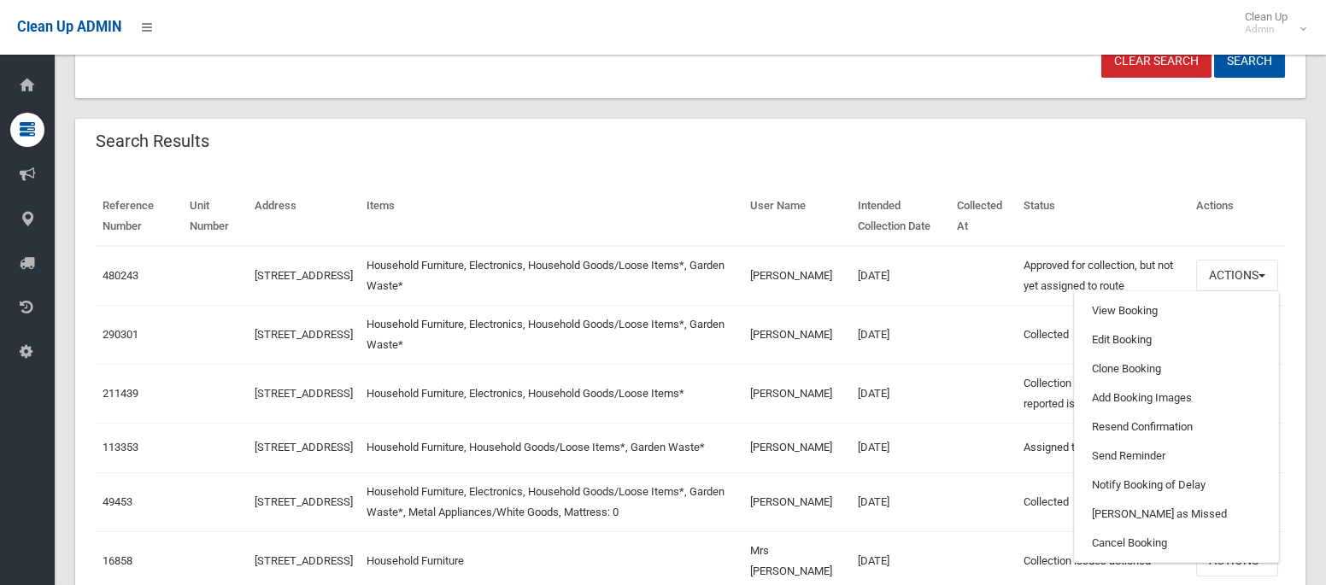
click at [943, 346] on td "[DATE]" at bounding box center [900, 334] width 99 height 59
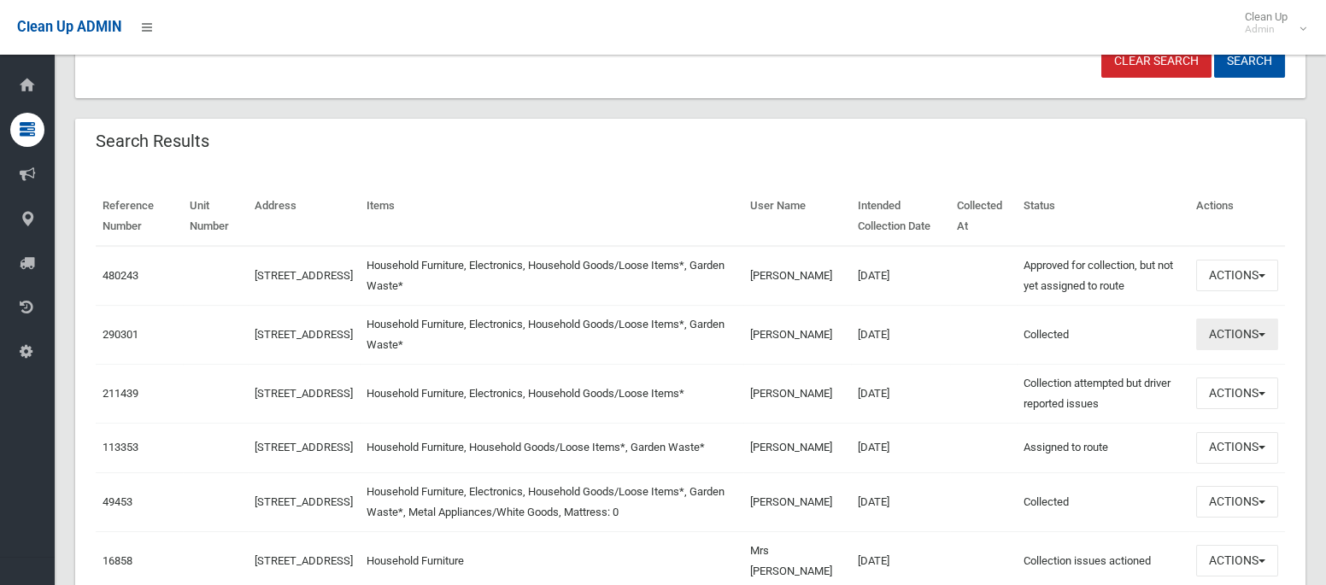
click at [1216, 337] on button "Actions" at bounding box center [1237, 335] width 82 height 32
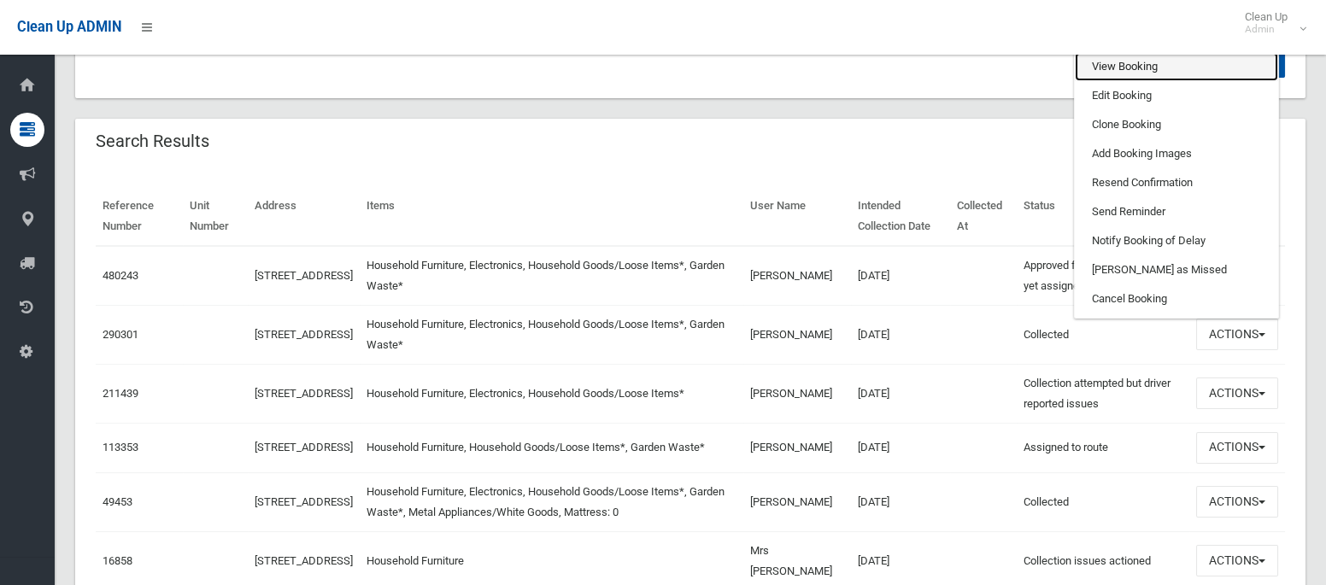
click at [1118, 73] on link "View Booking" at bounding box center [1176, 66] width 203 height 29
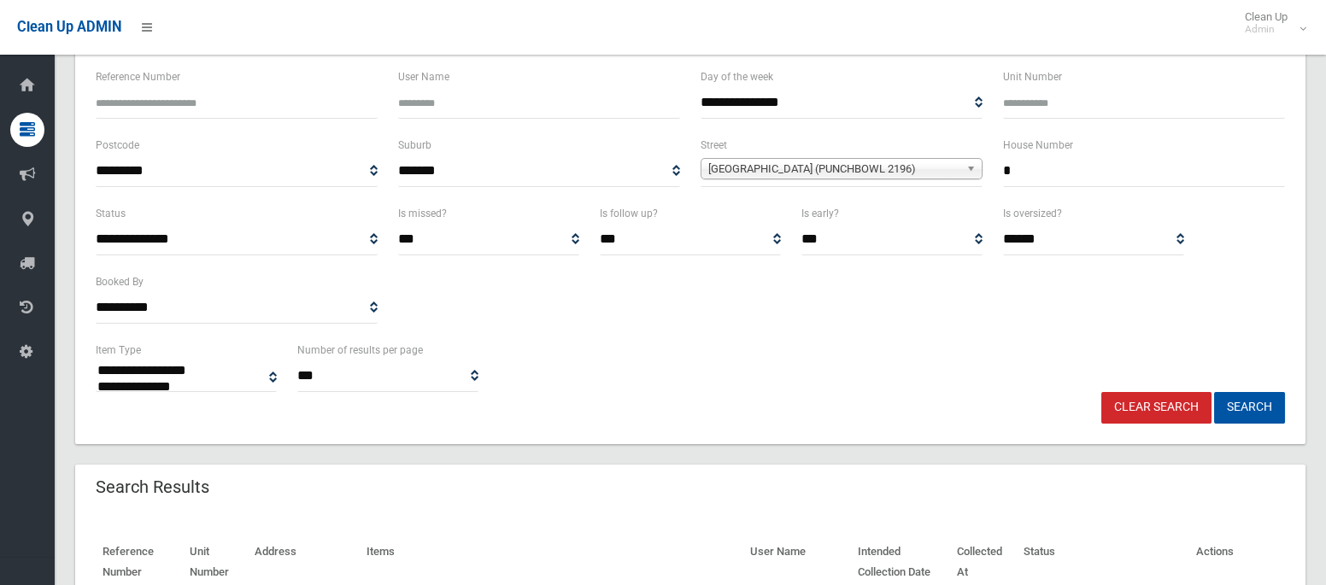
scroll to position [132, 0]
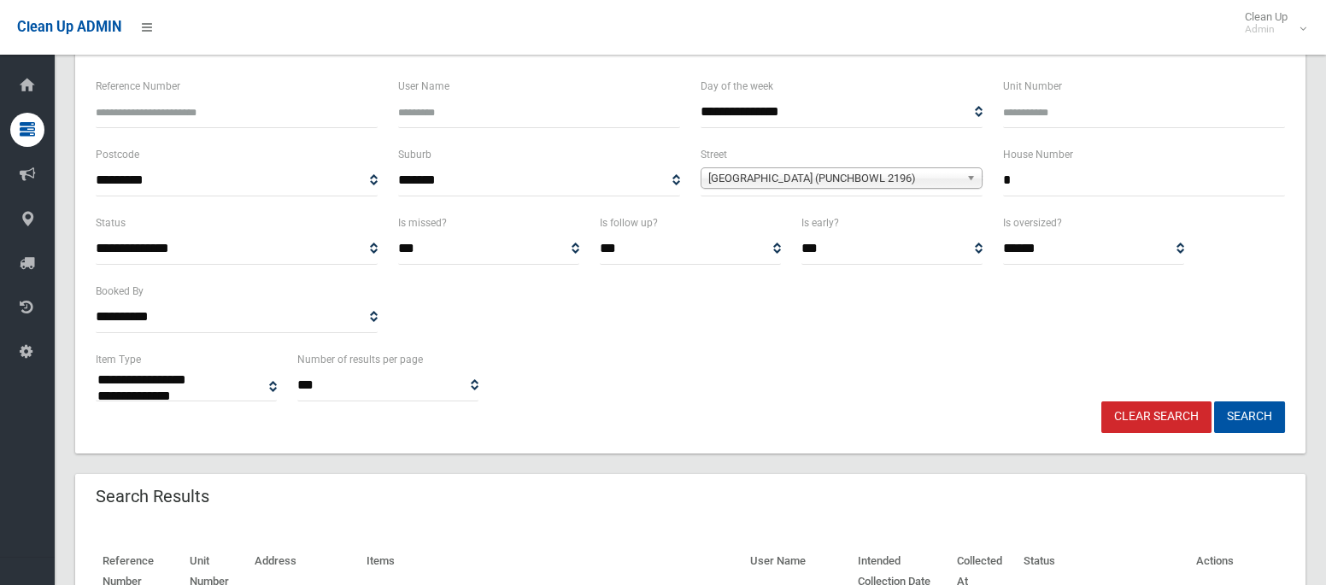
click at [1010, 185] on input "*" at bounding box center [1144, 181] width 282 height 32
type input "*"
click at [921, 180] on span "Mooral Avenue (PUNCHBOWL 2196)" at bounding box center [833, 178] width 251 height 20
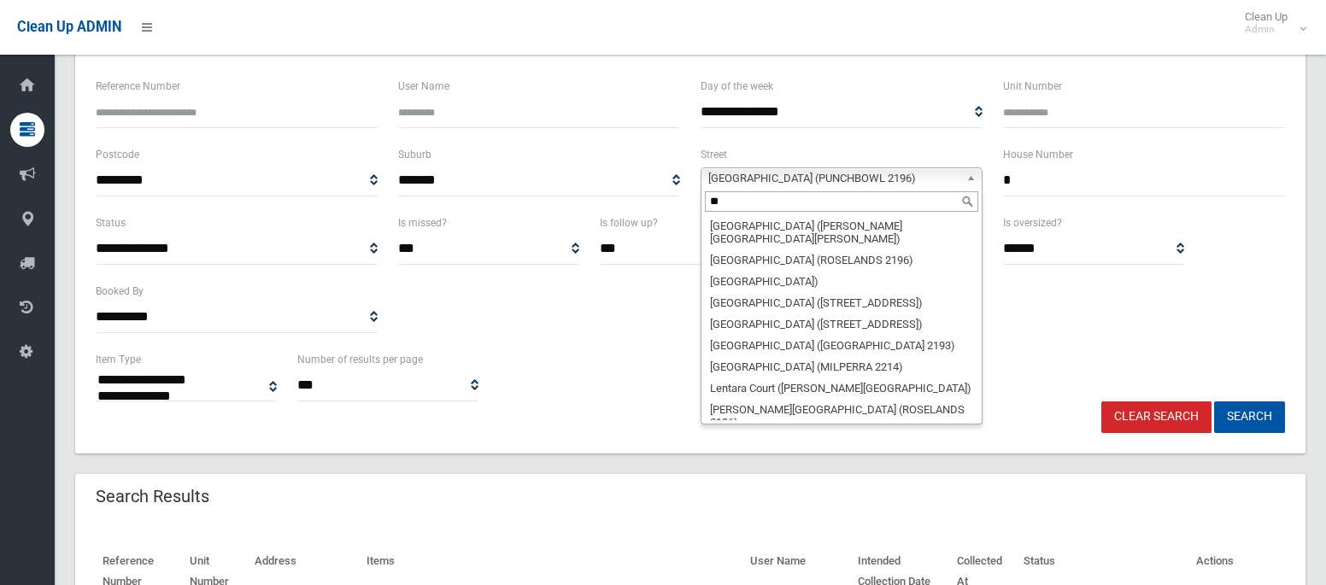
scroll to position [0, 0]
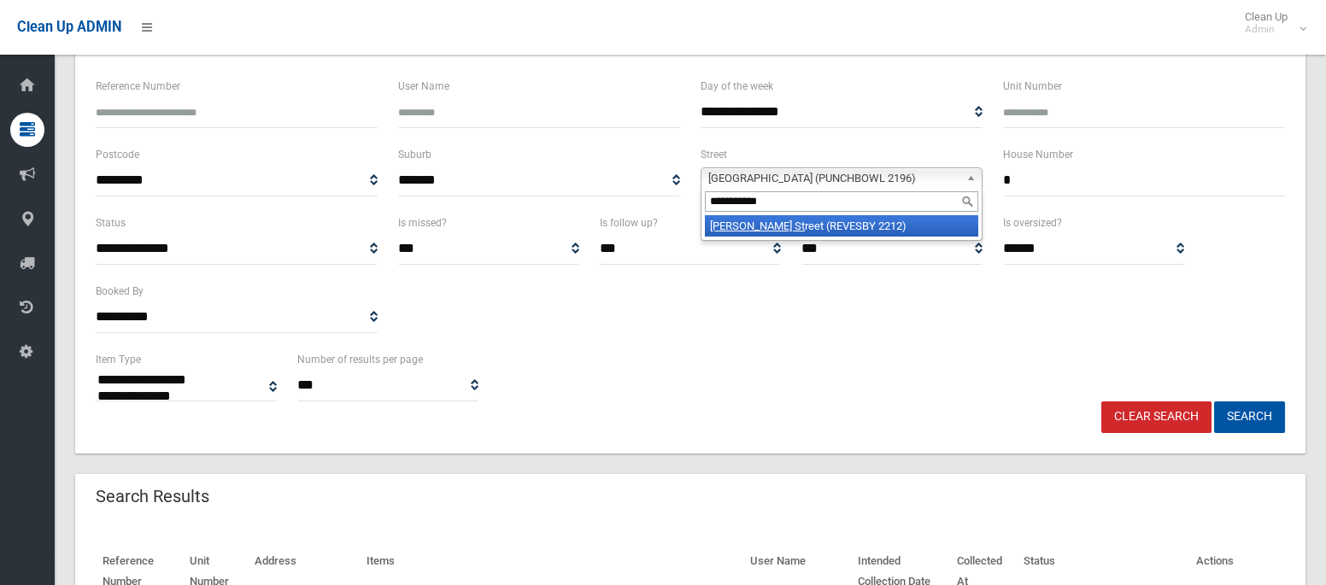
type input "**********"
click at [916, 218] on li "Creswell St reet (REVESBY 2212)" at bounding box center [841, 225] width 273 height 21
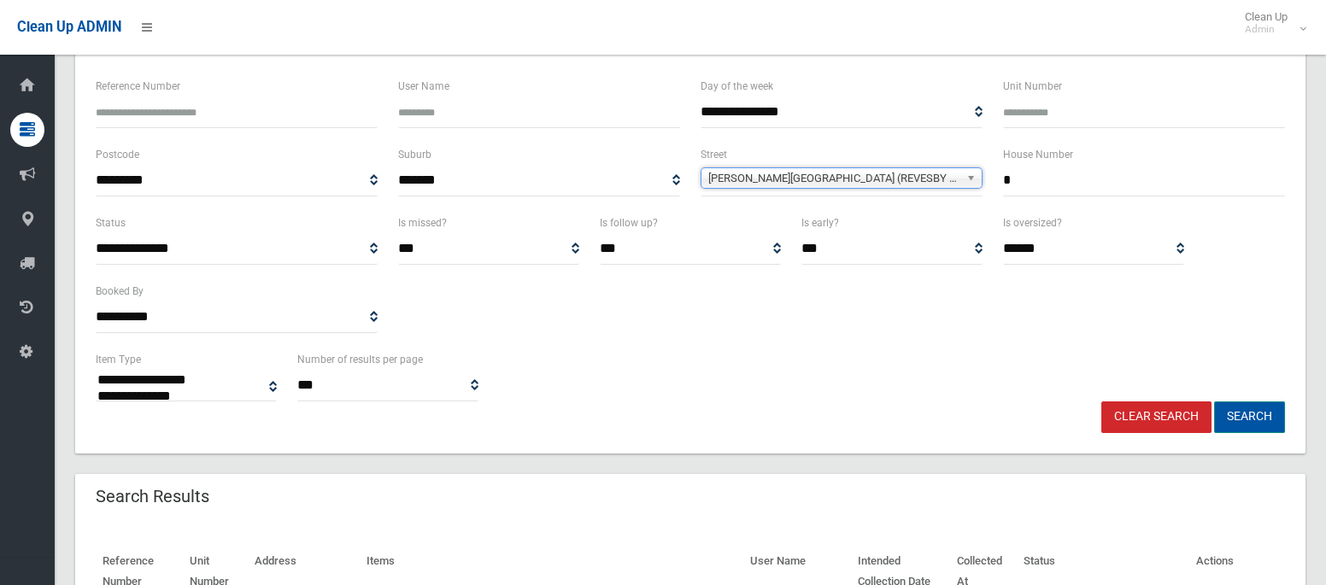
click at [1236, 413] on button "Search" at bounding box center [1249, 417] width 71 height 32
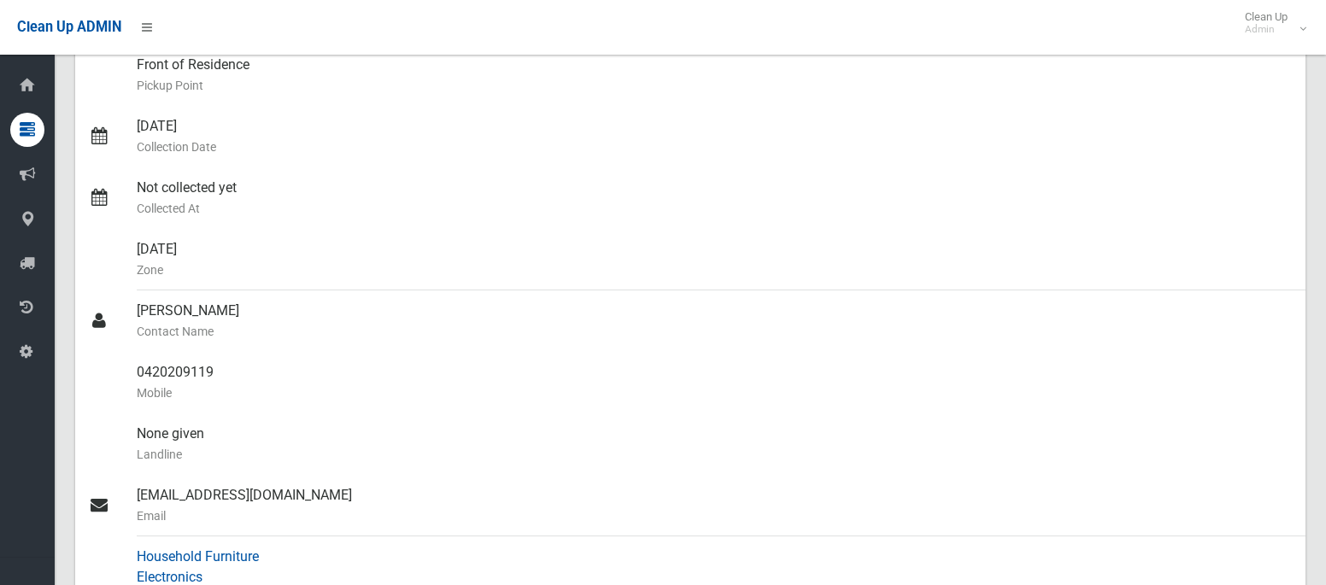
scroll to position [277, 0]
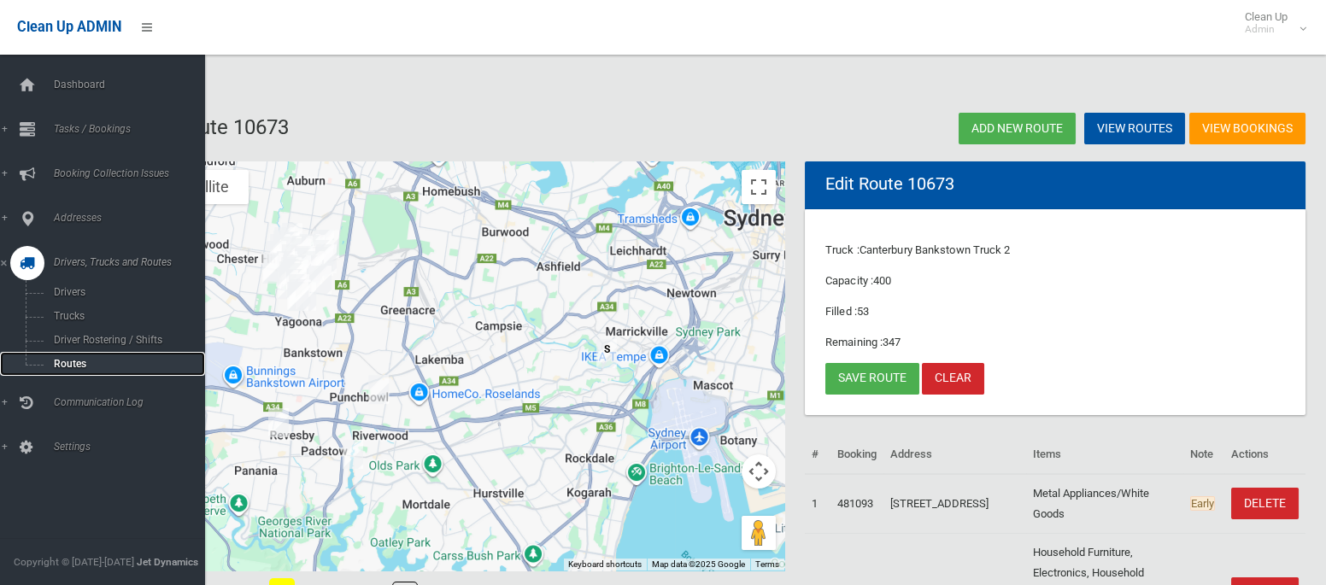
click at [68, 366] on span "Routes" at bounding box center [120, 364] width 142 height 12
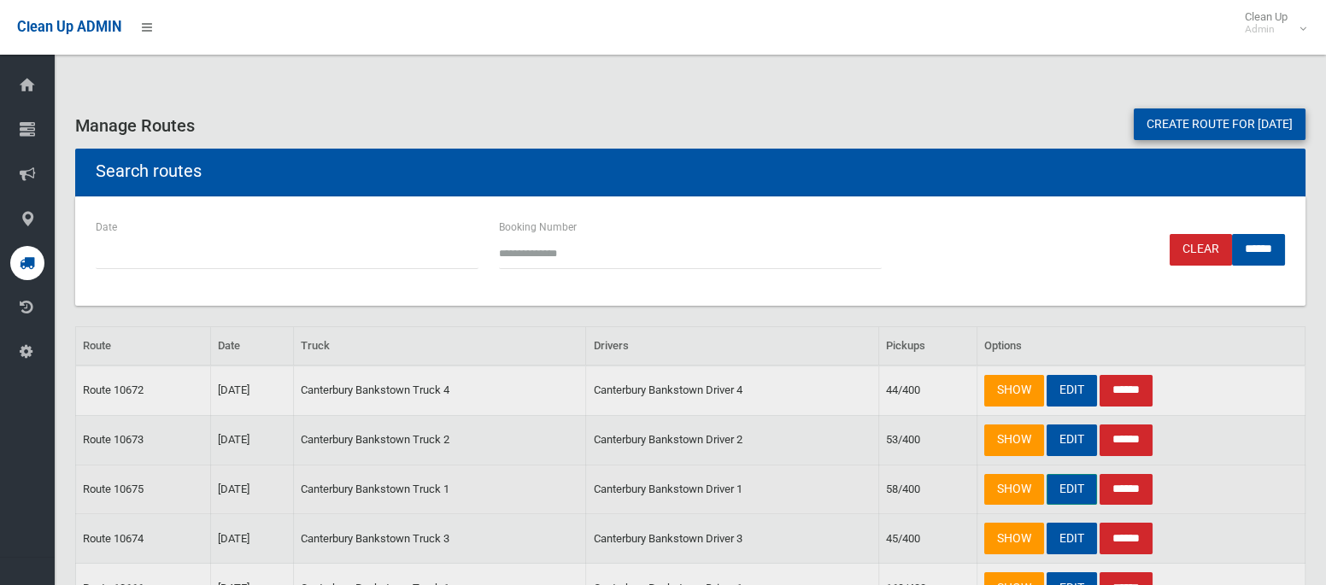
click at [1080, 487] on link "EDIT" at bounding box center [1071, 490] width 50 height 32
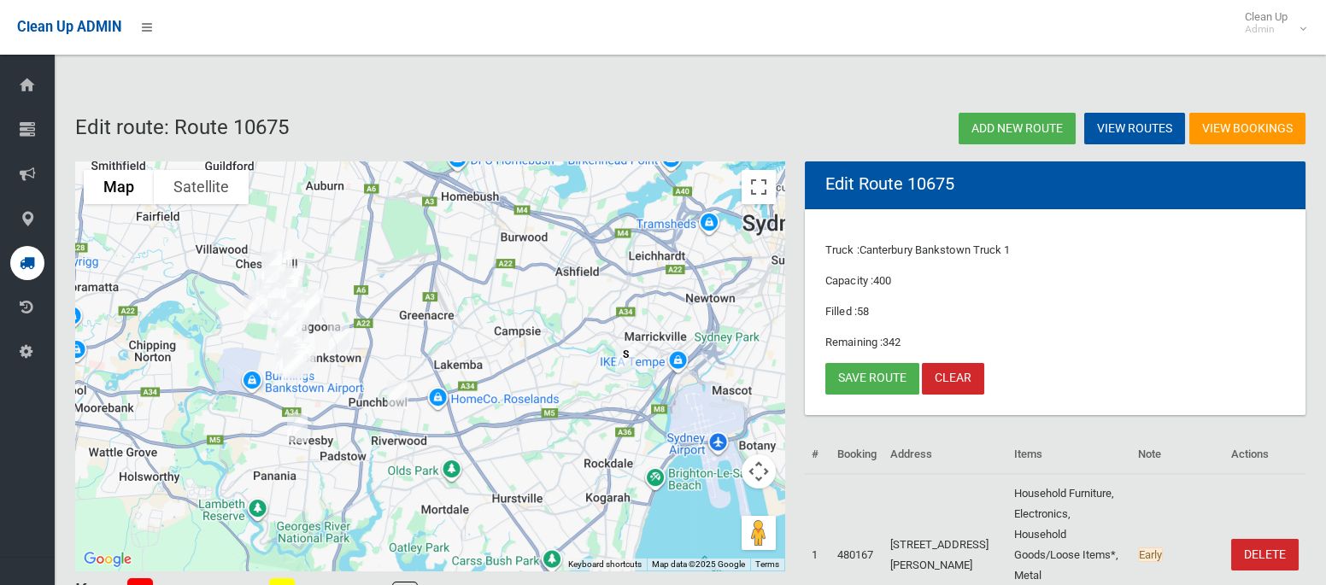
click at [395, 389] on img "7 Mooral Avenue, PUNCHBOWL NSW 2196" at bounding box center [397, 394] width 34 height 43
click at [452, 331] on button "Close" at bounding box center [431, 337] width 41 height 41
click at [876, 381] on link "Save route" at bounding box center [872, 379] width 94 height 32
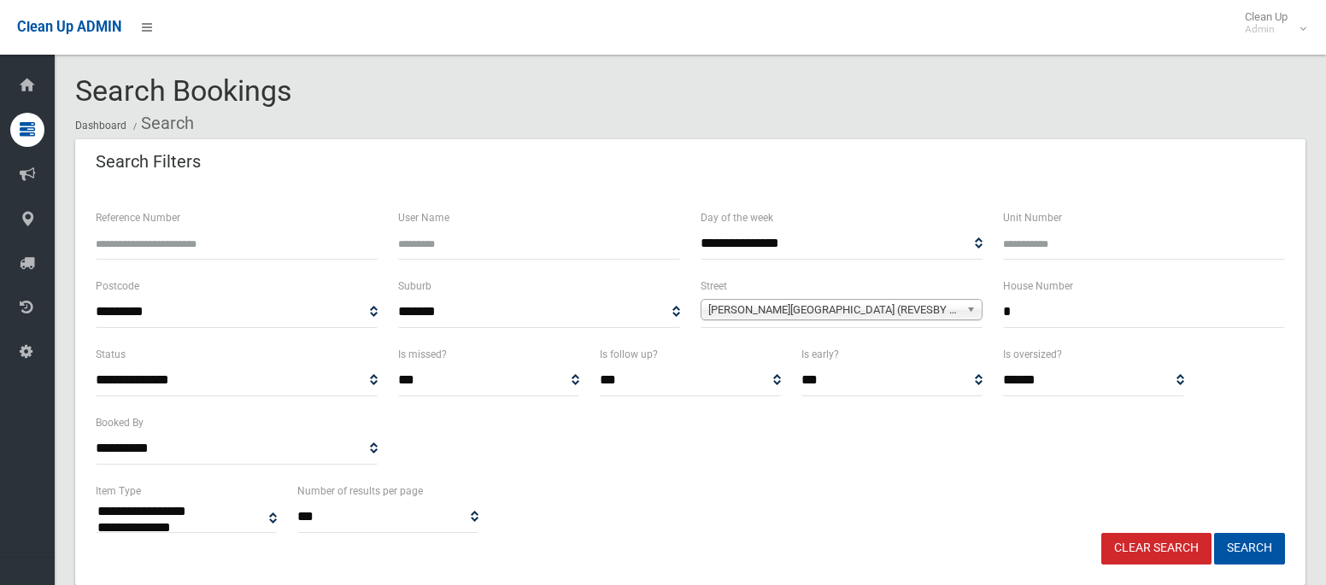
select select
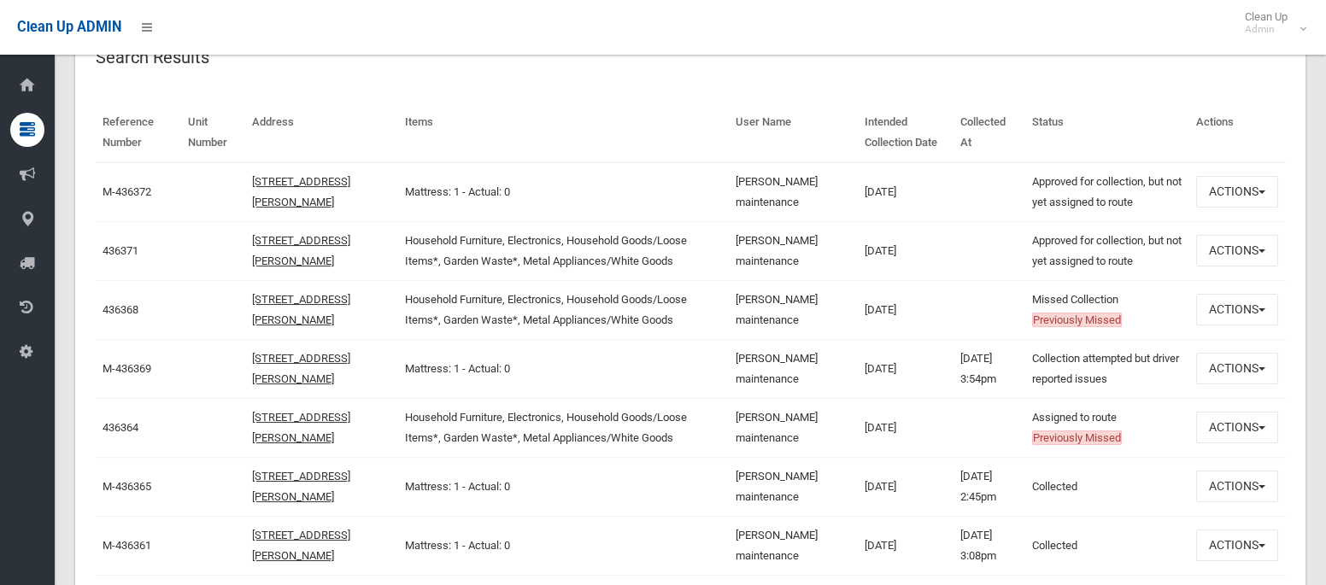
scroll to position [584, 0]
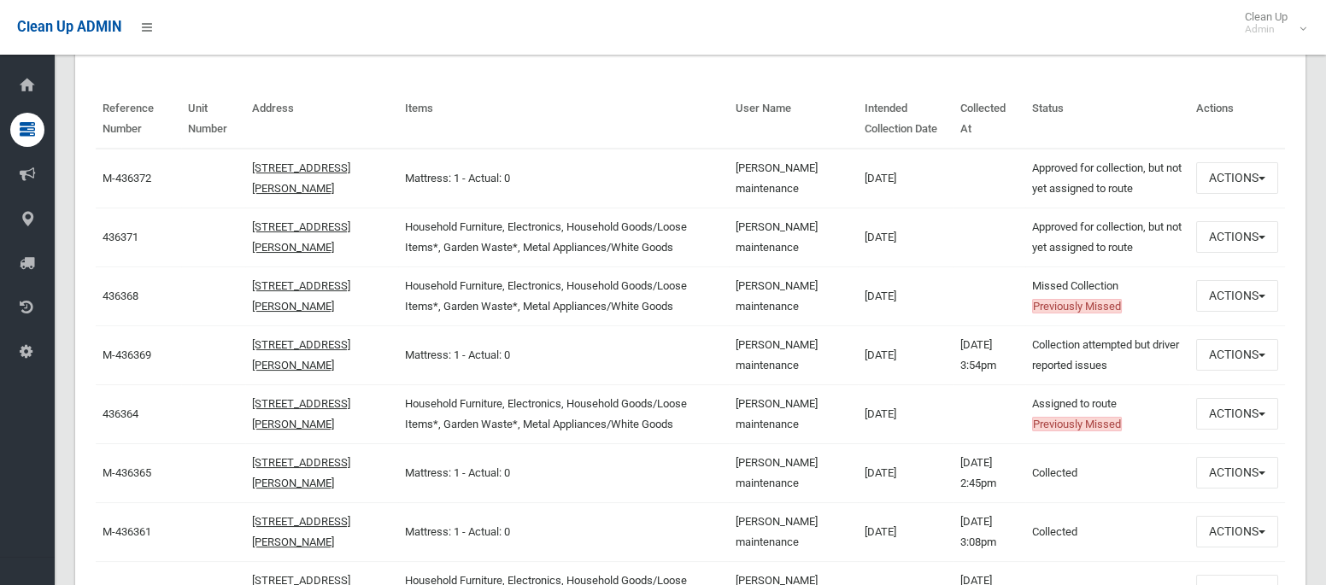
click at [953, 335] on td "14/08/2025 3:54pm" at bounding box center [988, 354] width 71 height 59
click at [1214, 302] on button "Actions" at bounding box center [1237, 296] width 82 height 32
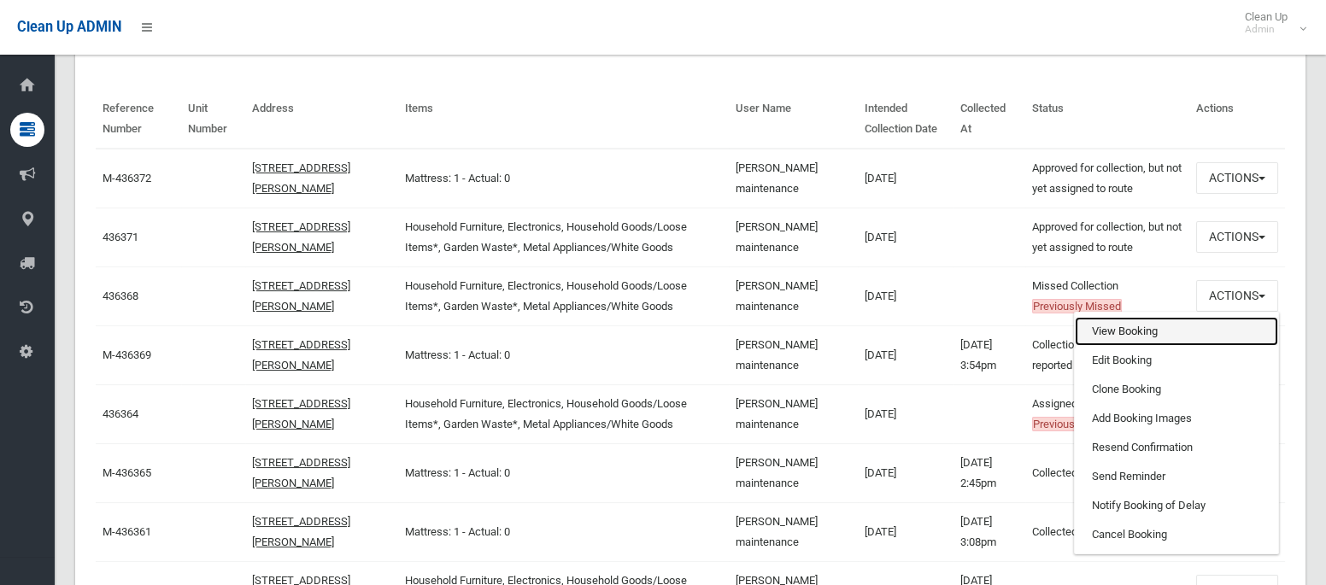
click at [1125, 333] on link "View Booking" at bounding box center [1176, 331] width 203 height 29
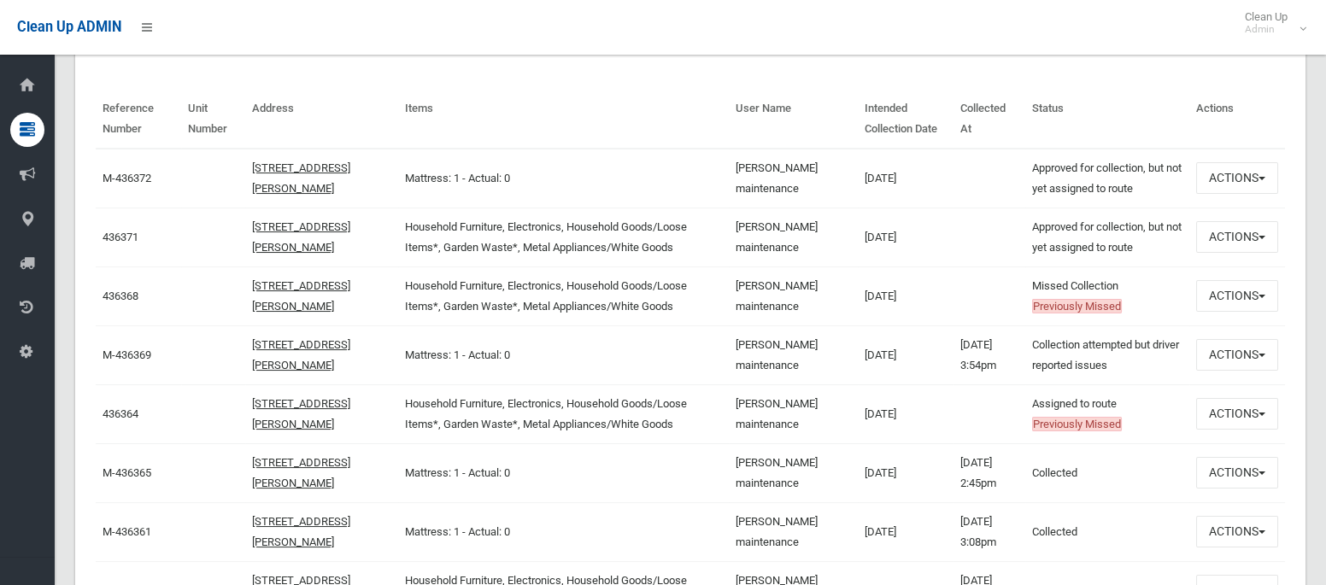
scroll to position [0, 0]
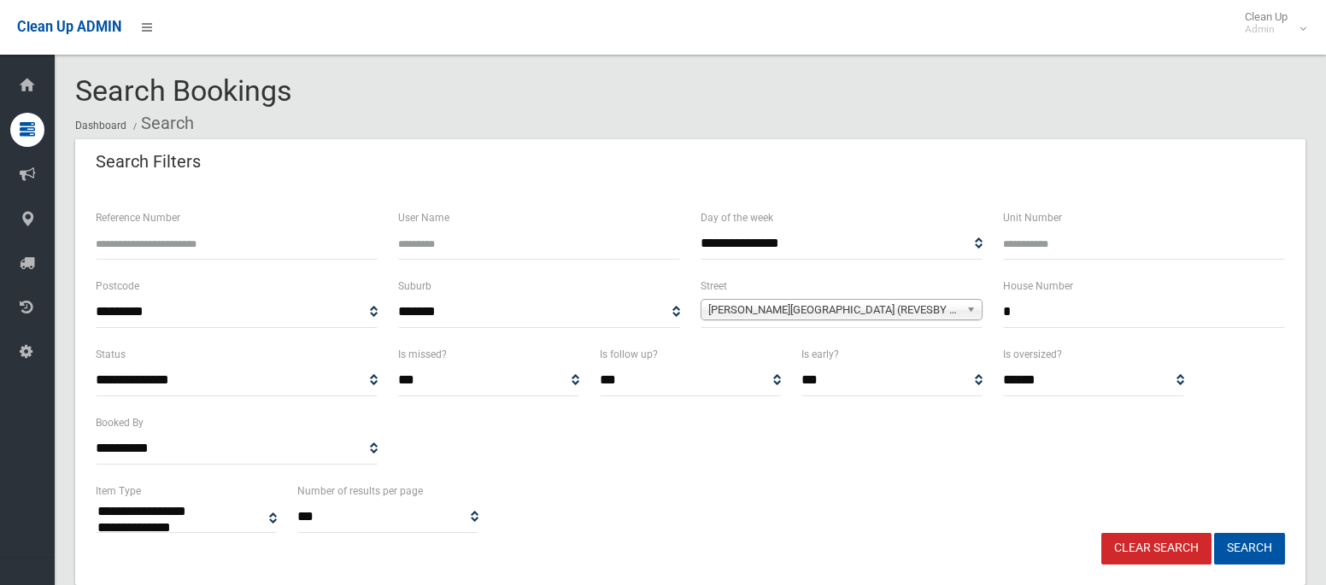
click at [1036, 318] on input "*" at bounding box center [1144, 312] width 282 height 32
type input "*"
click at [877, 310] on span "Creswell Street (REVESBY 2212)" at bounding box center [833, 310] width 251 height 20
type input "*"
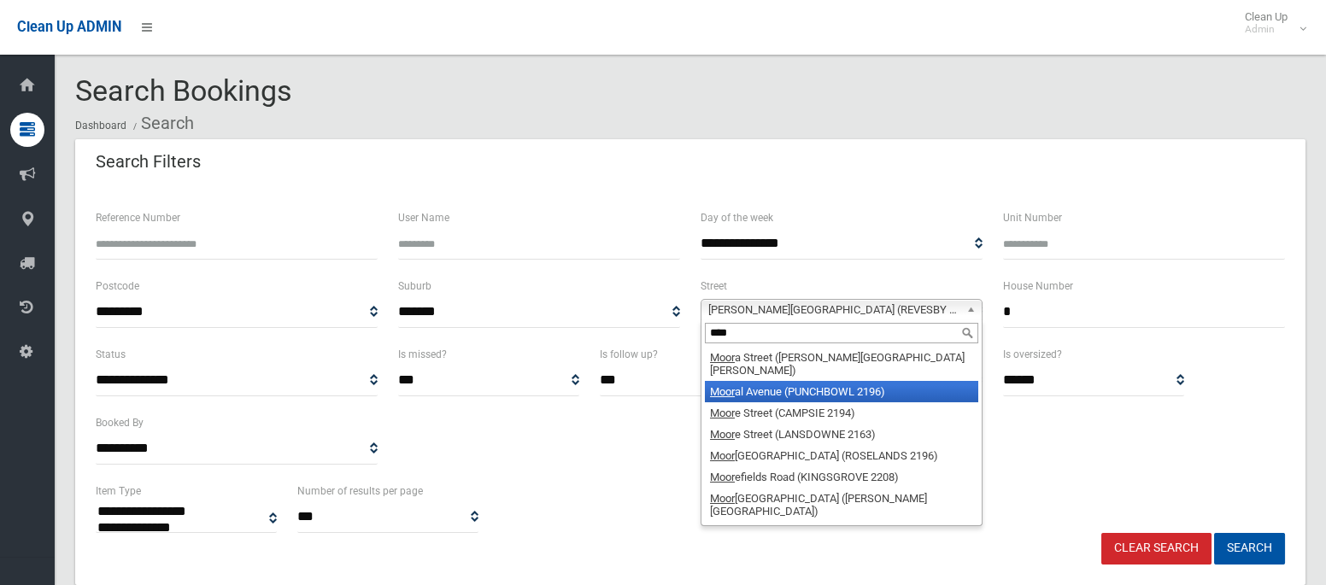
type input "****"
click at [829, 381] on li "Moor al Avenue (PUNCHBOWL 2196)" at bounding box center [841, 391] width 273 height 21
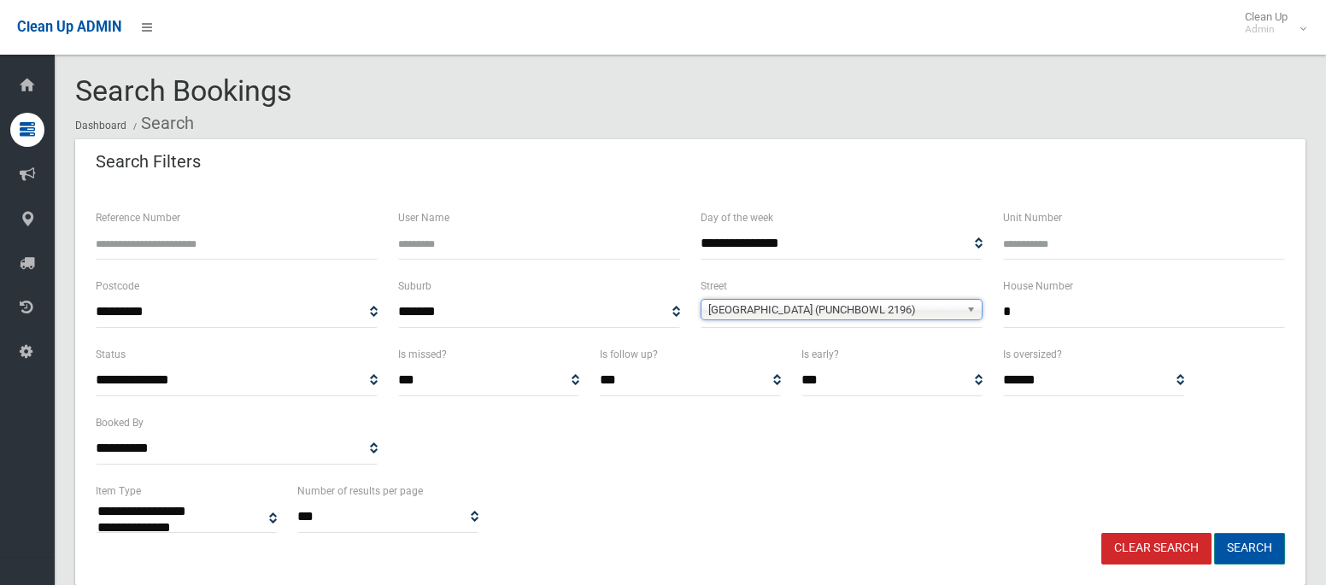
click at [1259, 545] on button "Search" at bounding box center [1249, 549] width 71 height 32
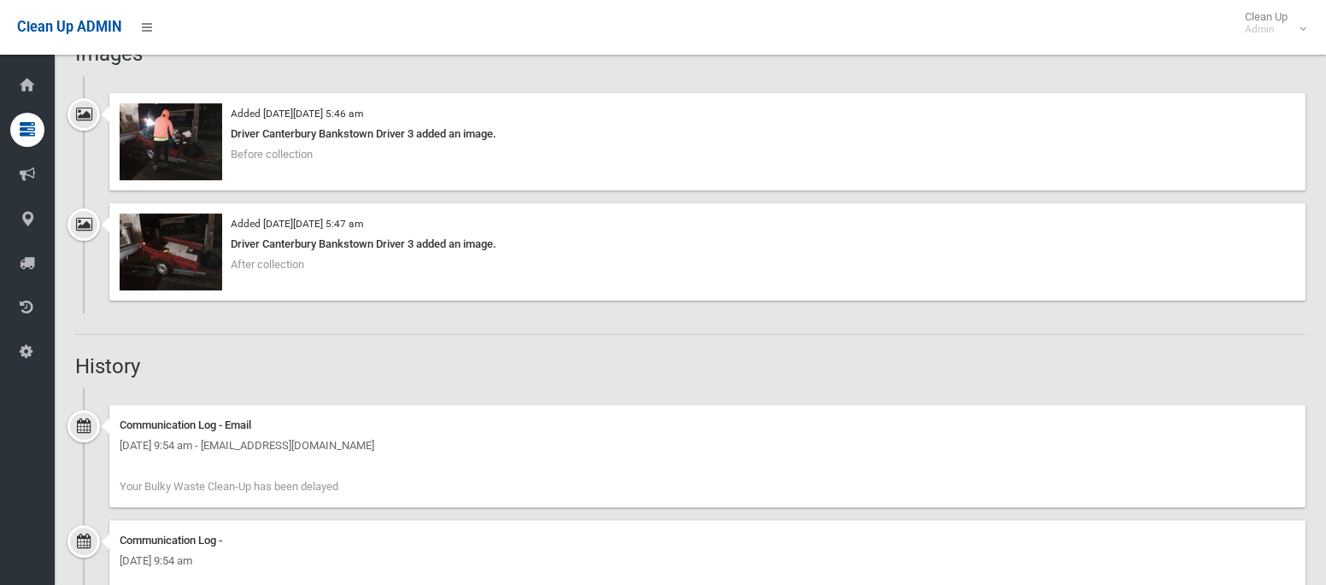
scroll to position [1673, 0]
click at [168, 194] on div "Added [DATE][DATE] 5:46 am Driver Canterbury Bankstown Driver 3 added an image.…" at bounding box center [690, 148] width 1230 height 110
click at [162, 160] on img at bounding box center [171, 141] width 102 height 77
click at [360, 243] on div "Driver Canterbury Bankstown Driver 3 added an image." at bounding box center [707, 244] width 1175 height 20
click at [127, 245] on img at bounding box center [171, 252] width 102 height 77
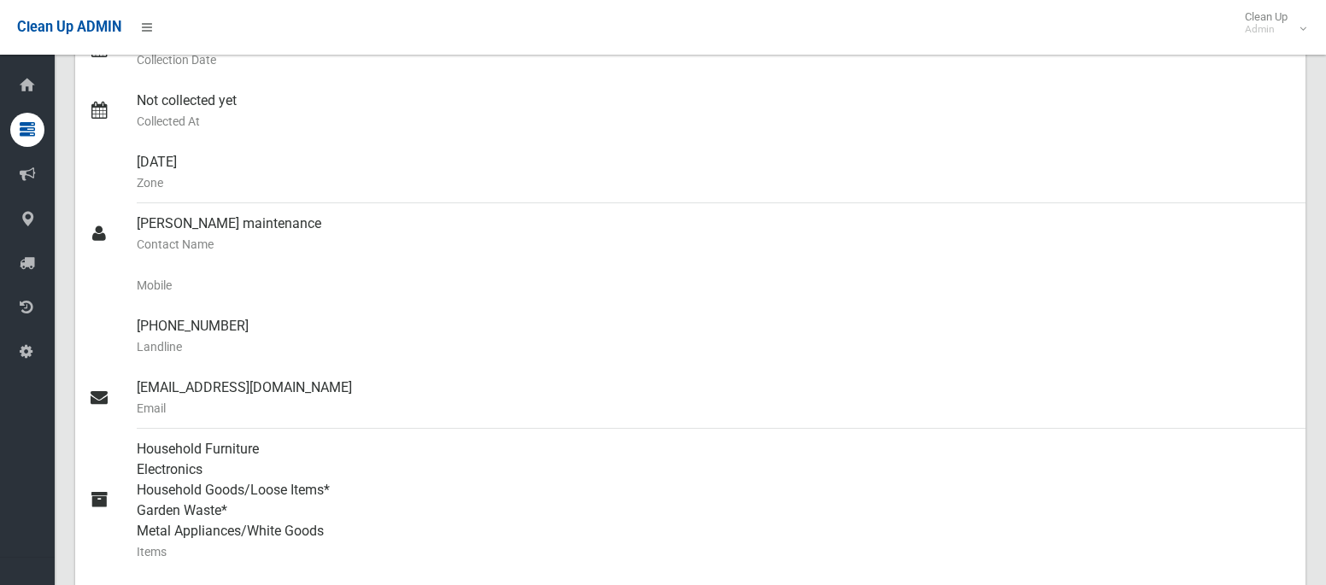
scroll to position [0, 0]
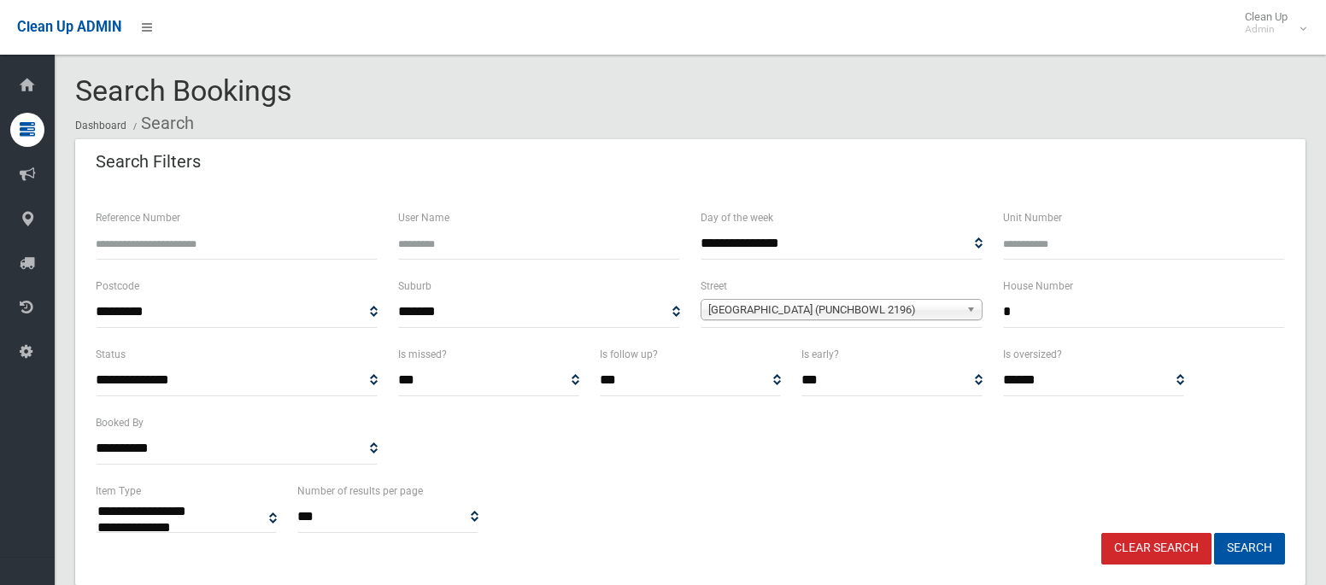
select select
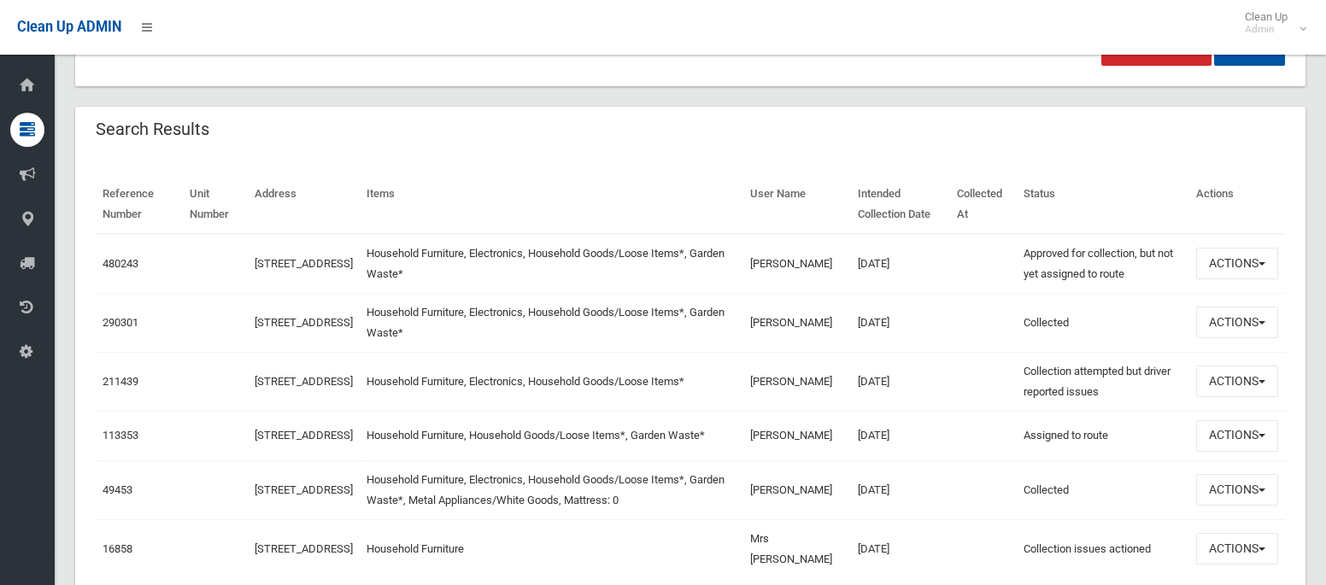
scroll to position [503, 0]
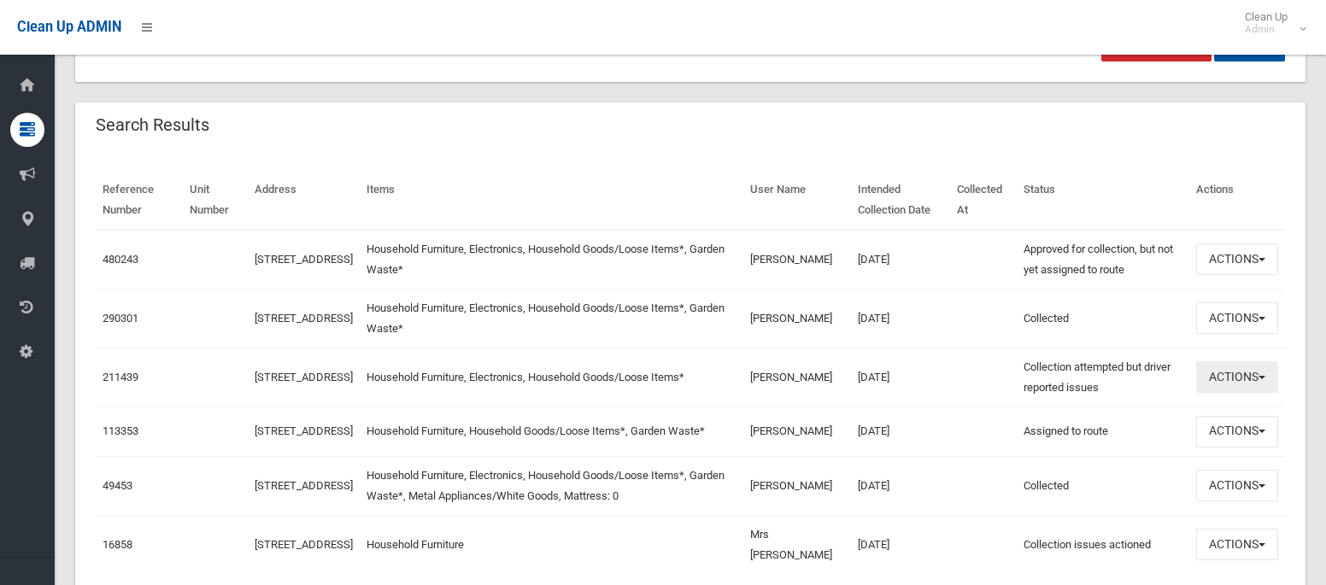
click at [1217, 367] on button "Actions" at bounding box center [1237, 377] width 82 height 32
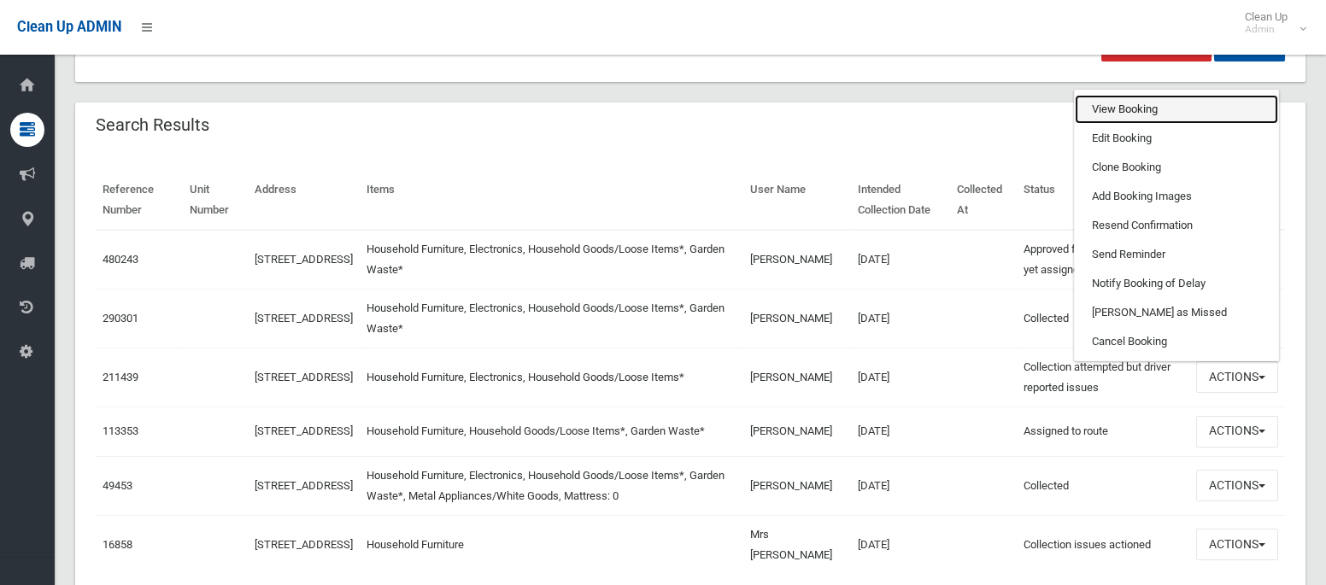
click at [1108, 98] on link "View Booking" at bounding box center [1176, 109] width 203 height 29
